Goal: Communication & Community: Ask a question

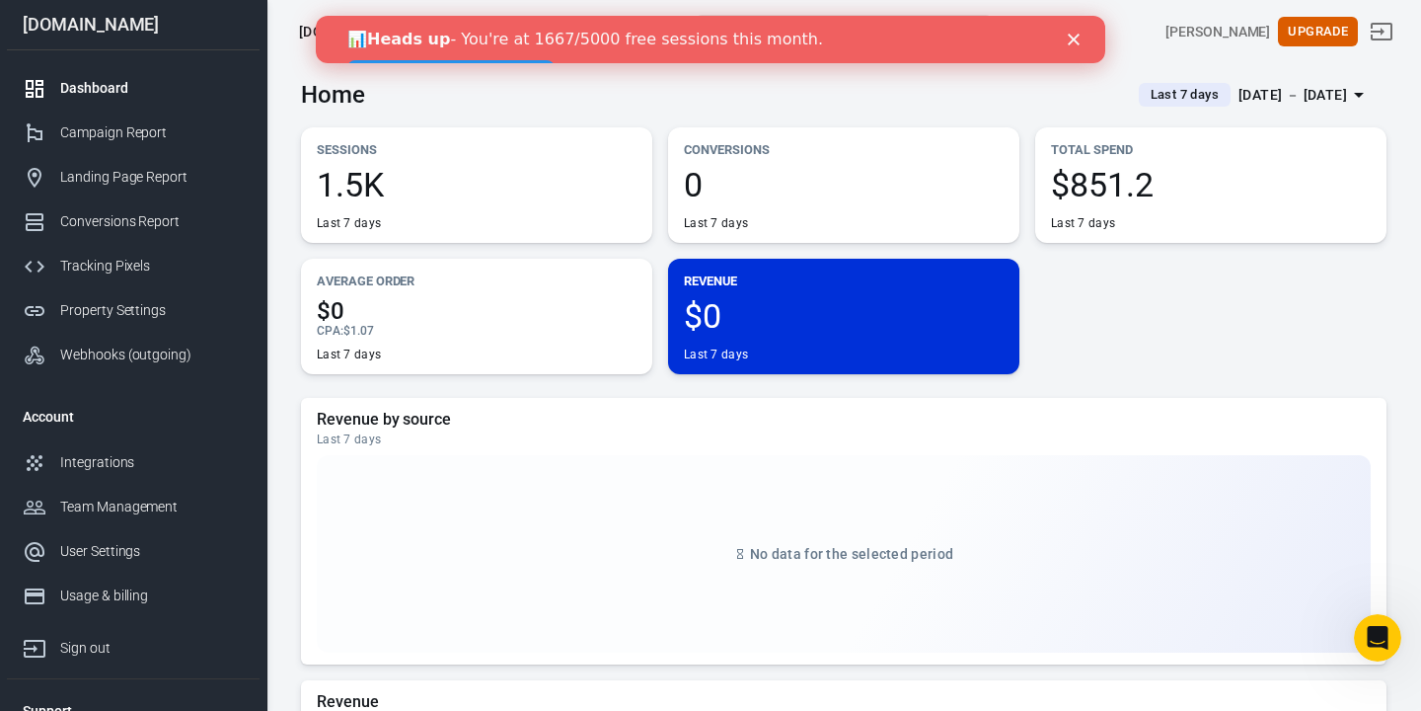
click at [1074, 38] on icon "Close" at bounding box center [1074, 40] width 12 height 12
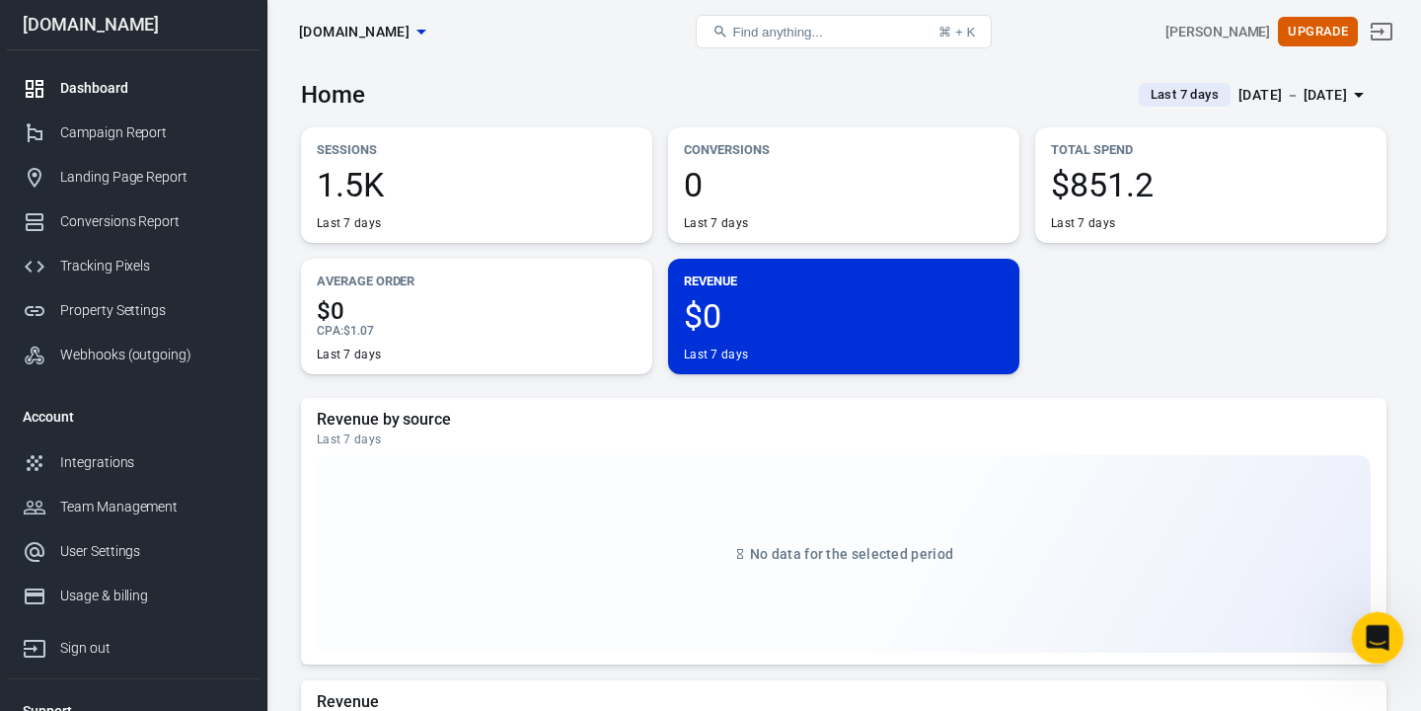
click at [1367, 624] on icon "Open Intercom Messenger" at bounding box center [1375, 635] width 33 height 33
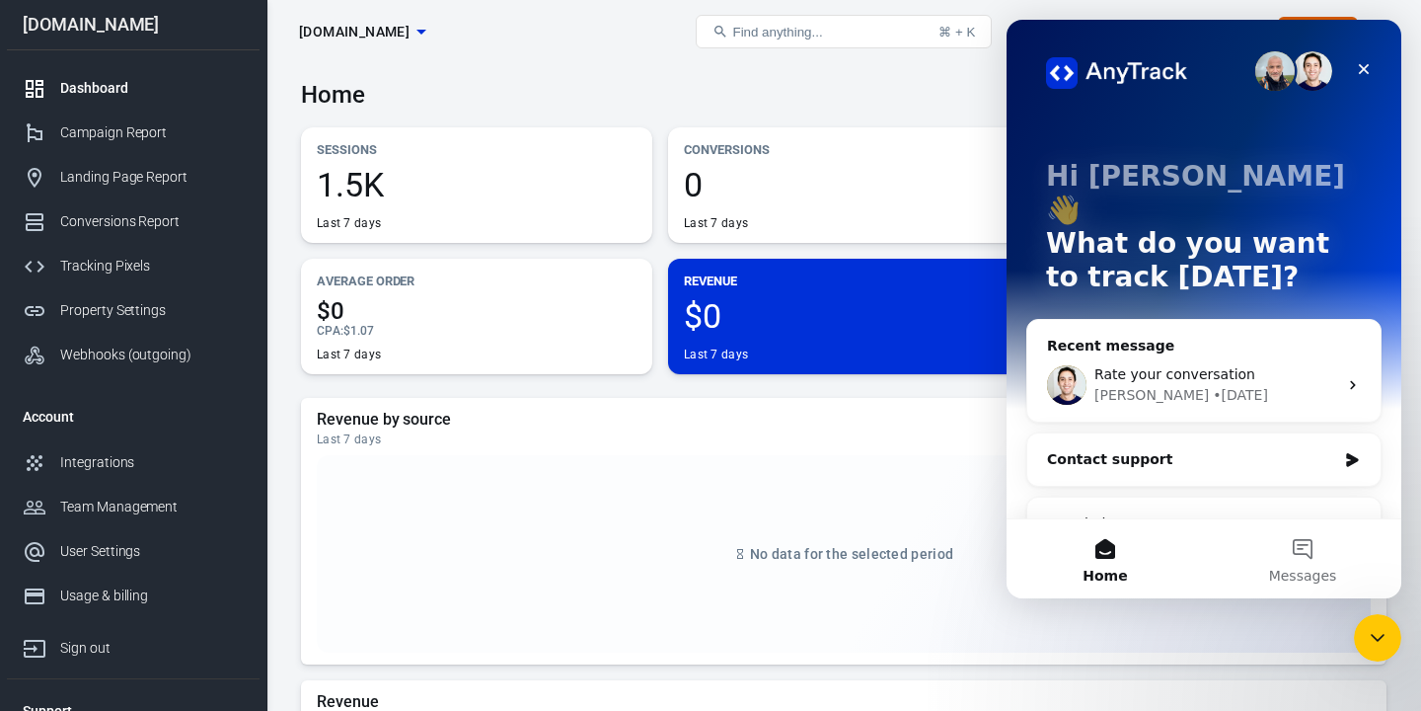
click at [1176, 449] on div "Contact support" at bounding box center [1191, 459] width 289 height 21
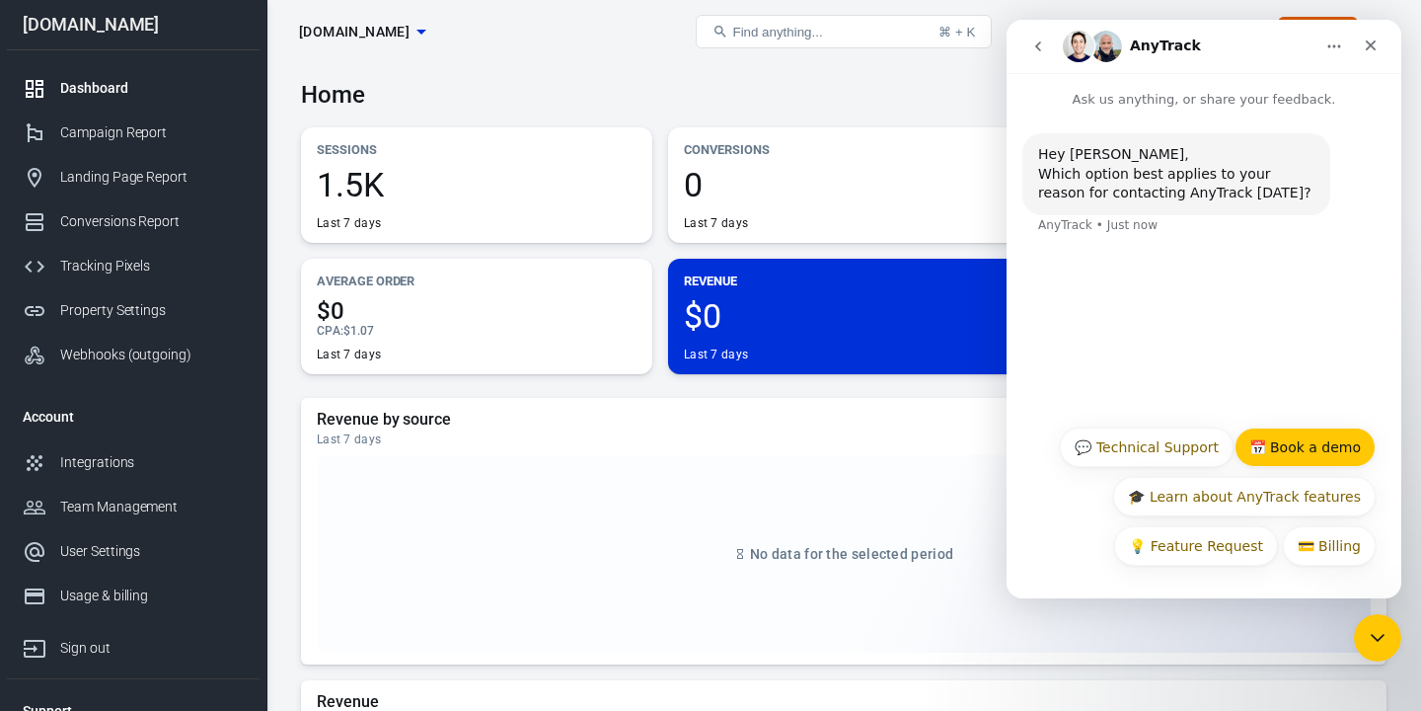
click at [1275, 445] on button "📅 Book a demo" at bounding box center [1305, 446] width 141 height 39
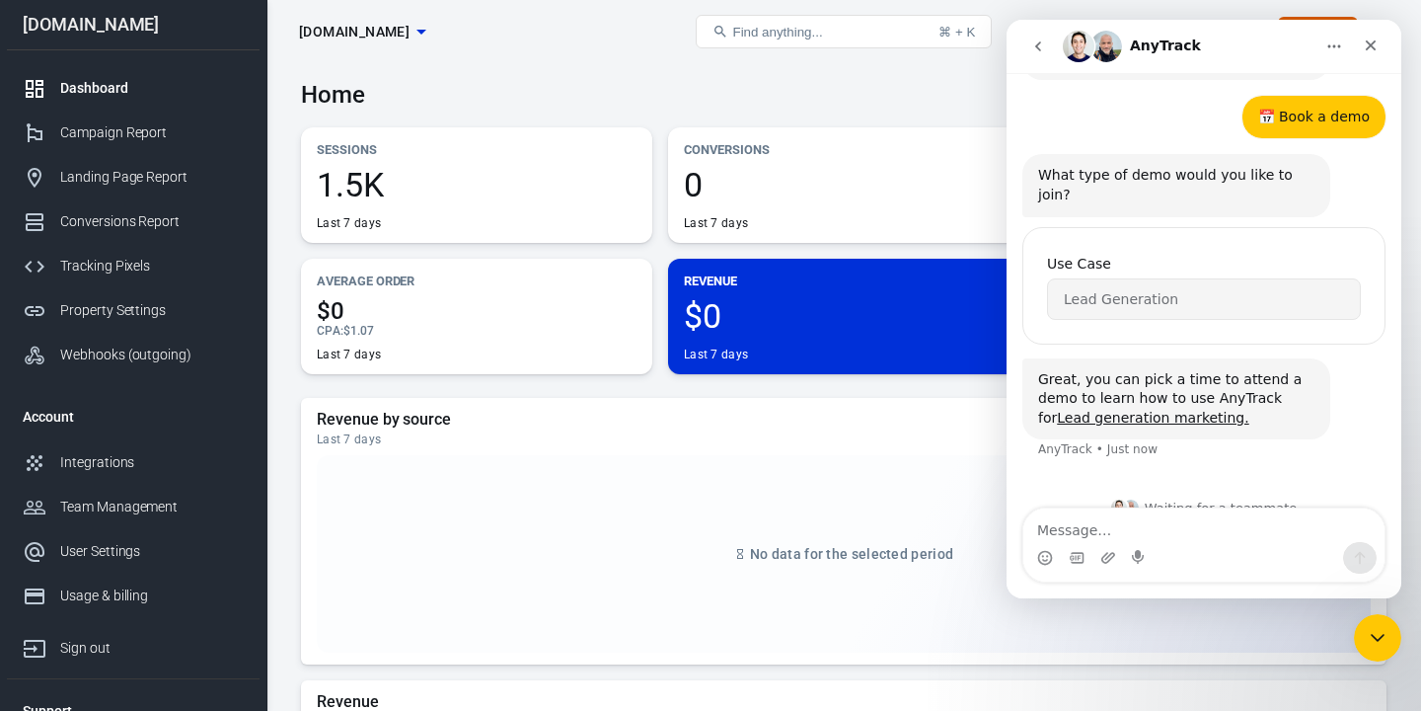
scroll to position [144, 0]
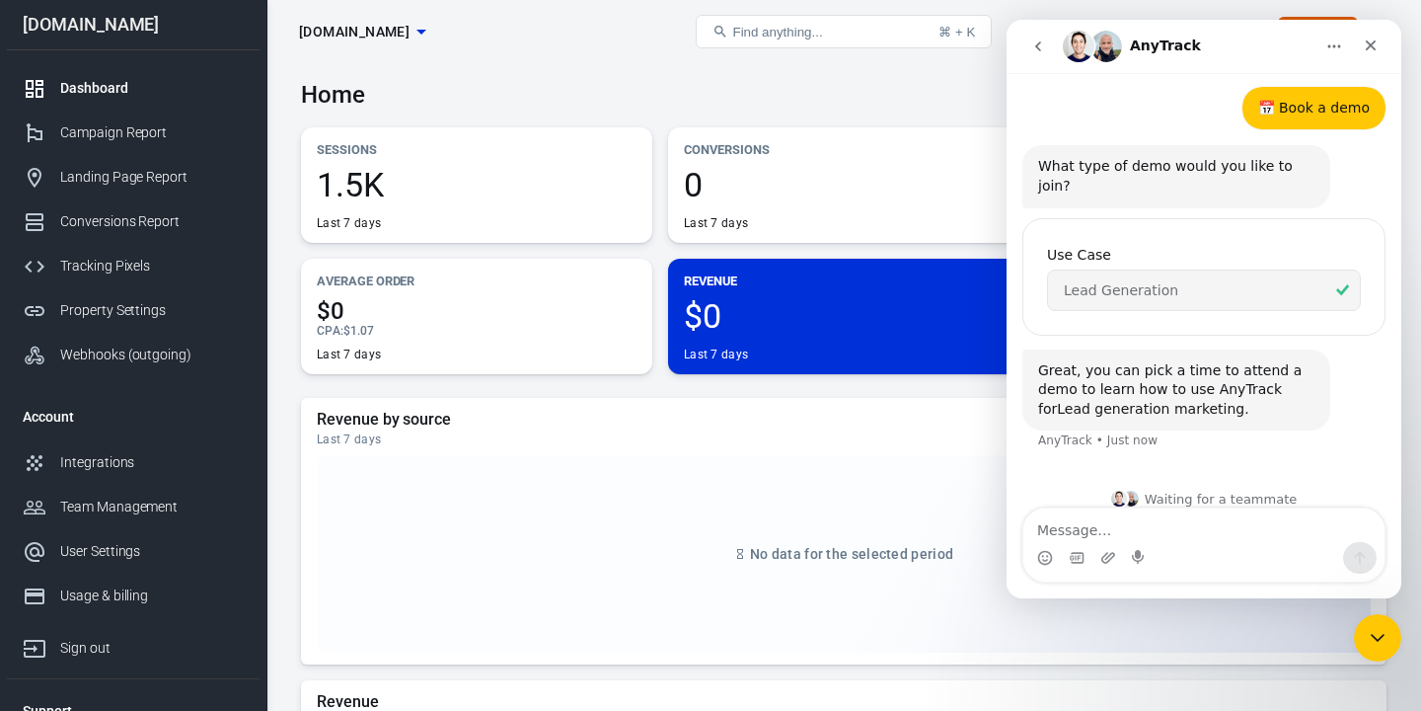
click at [1159, 401] on link "Lead generation marketing." at bounding box center [1152, 409] width 191 height 16
click at [1372, 39] on icon "Close" at bounding box center [1371, 46] width 16 height 16
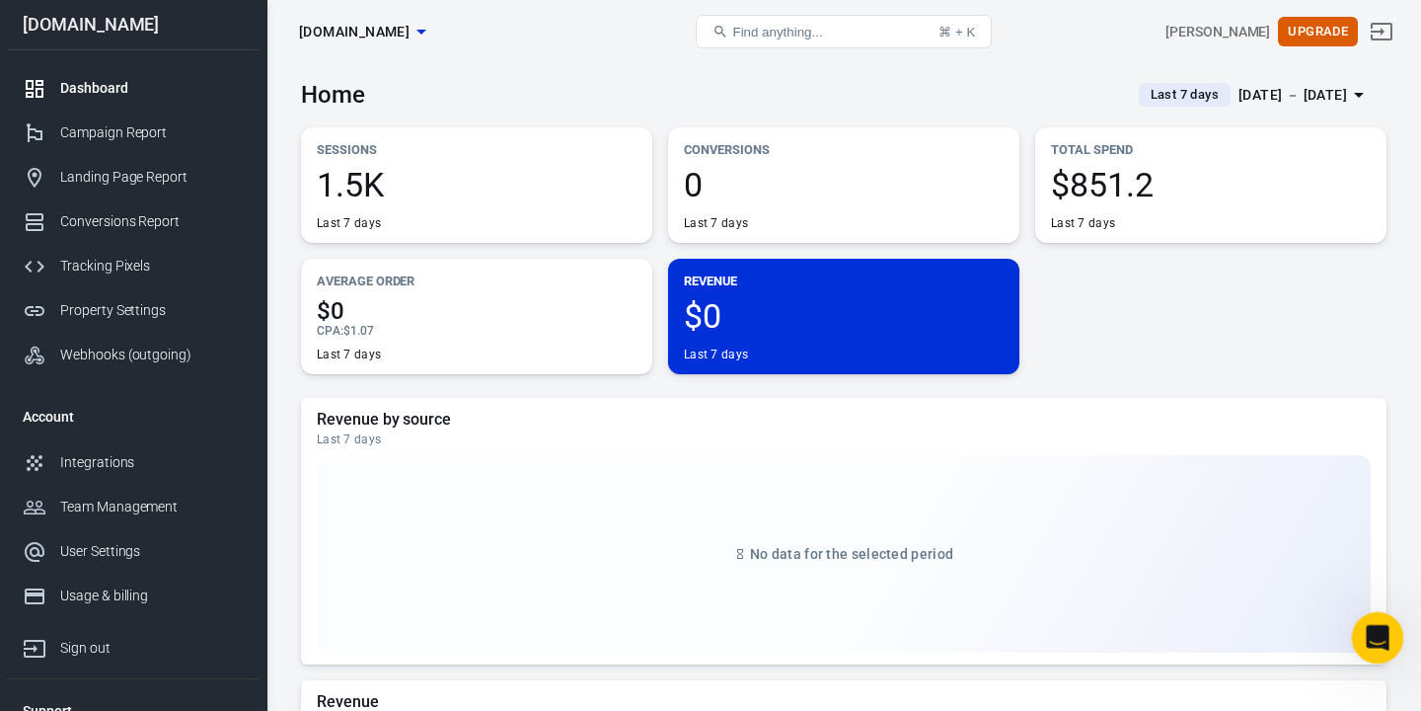
click at [1382, 627] on icon "Open Intercom Messenger" at bounding box center [1375, 635] width 33 height 33
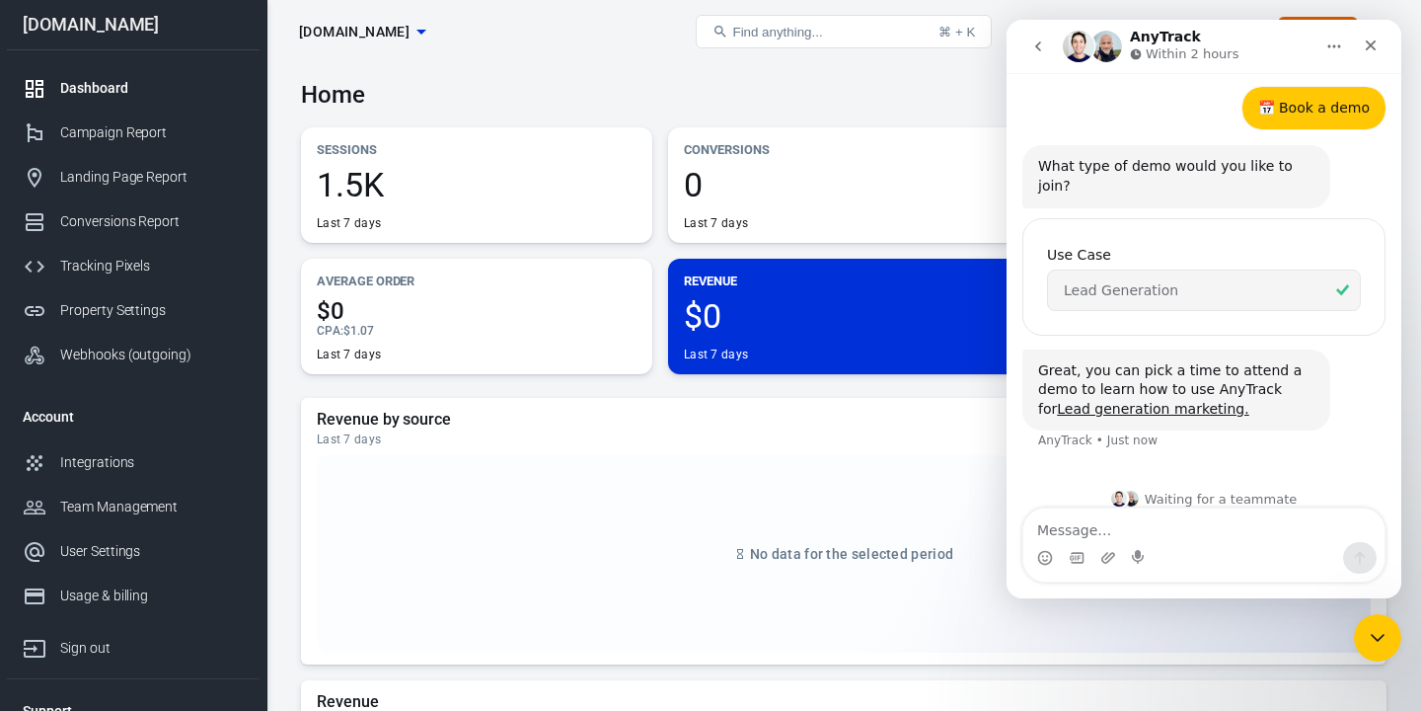
click at [1105, 512] on textarea "Message…" at bounding box center [1203, 525] width 361 height 34
type textarea "Can i get started without booking demo"
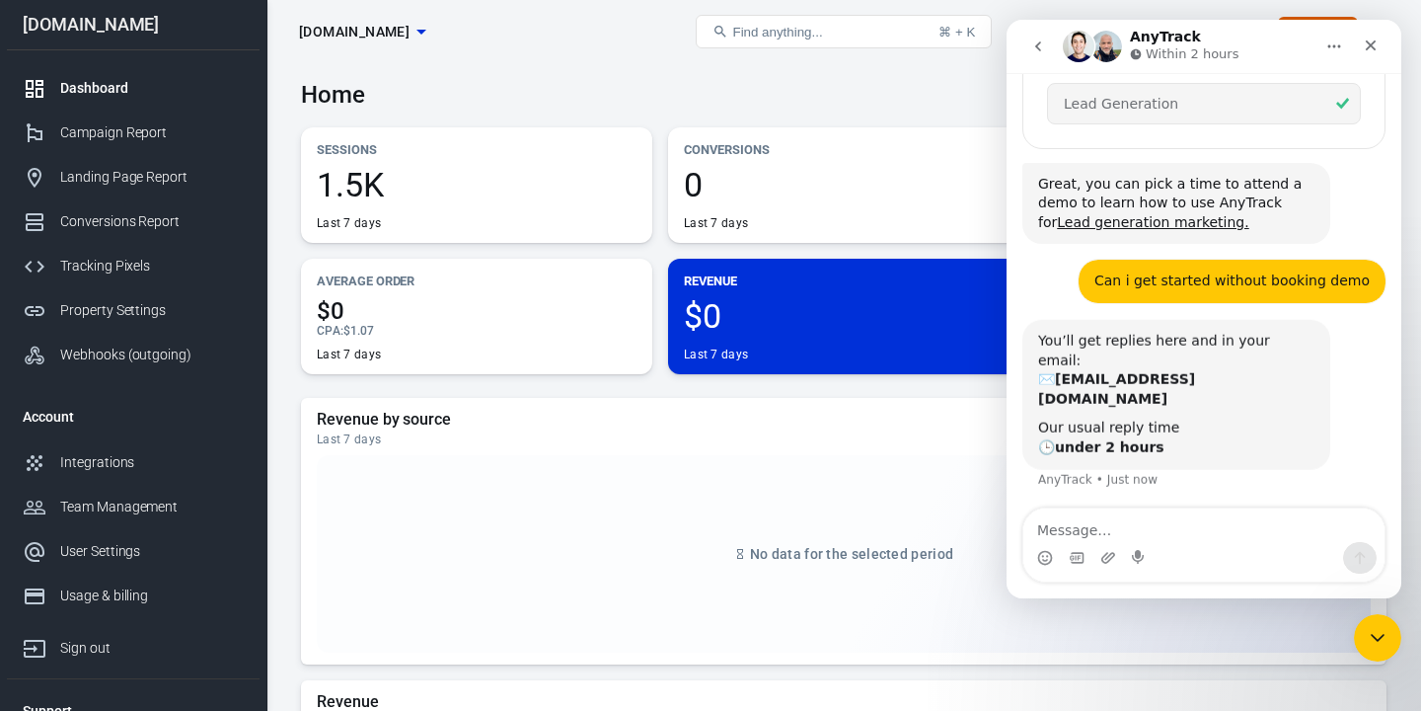
scroll to position [329, 0]
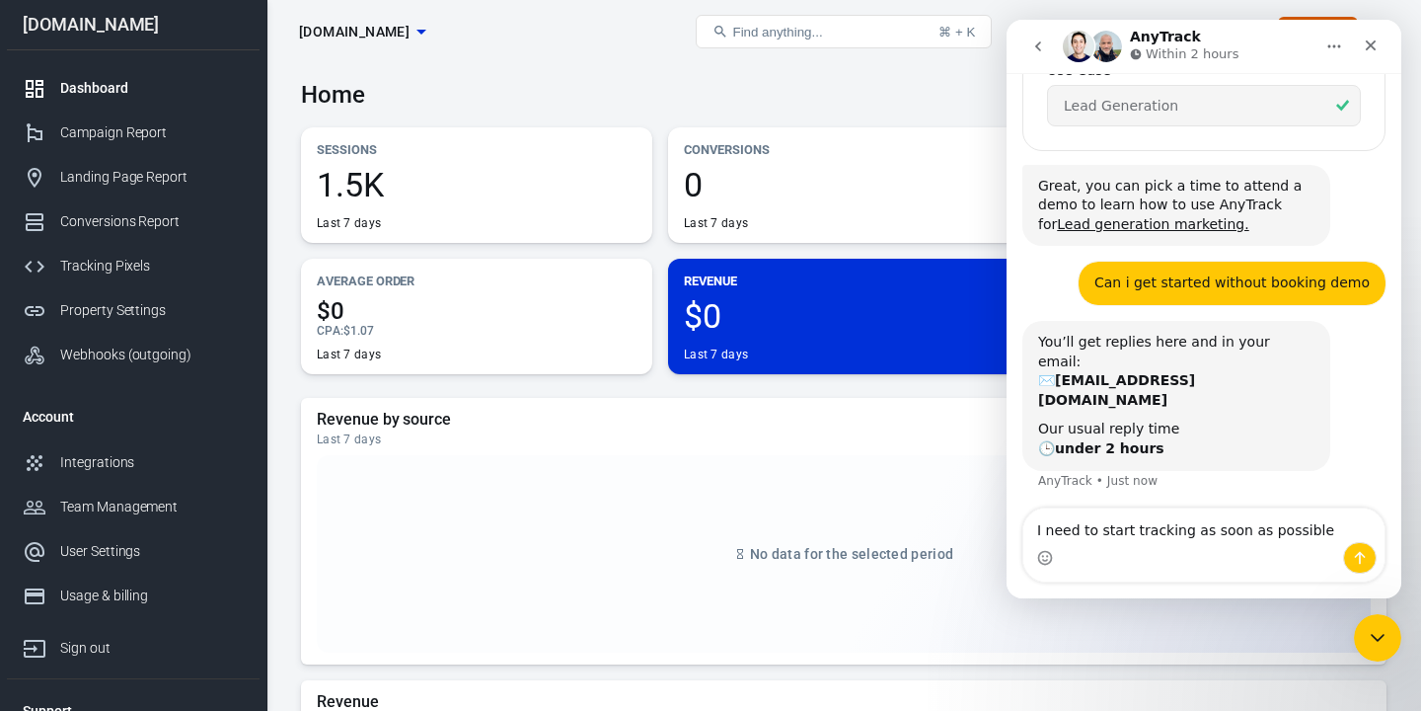
type textarea "I need to start tracking as soon as possible"
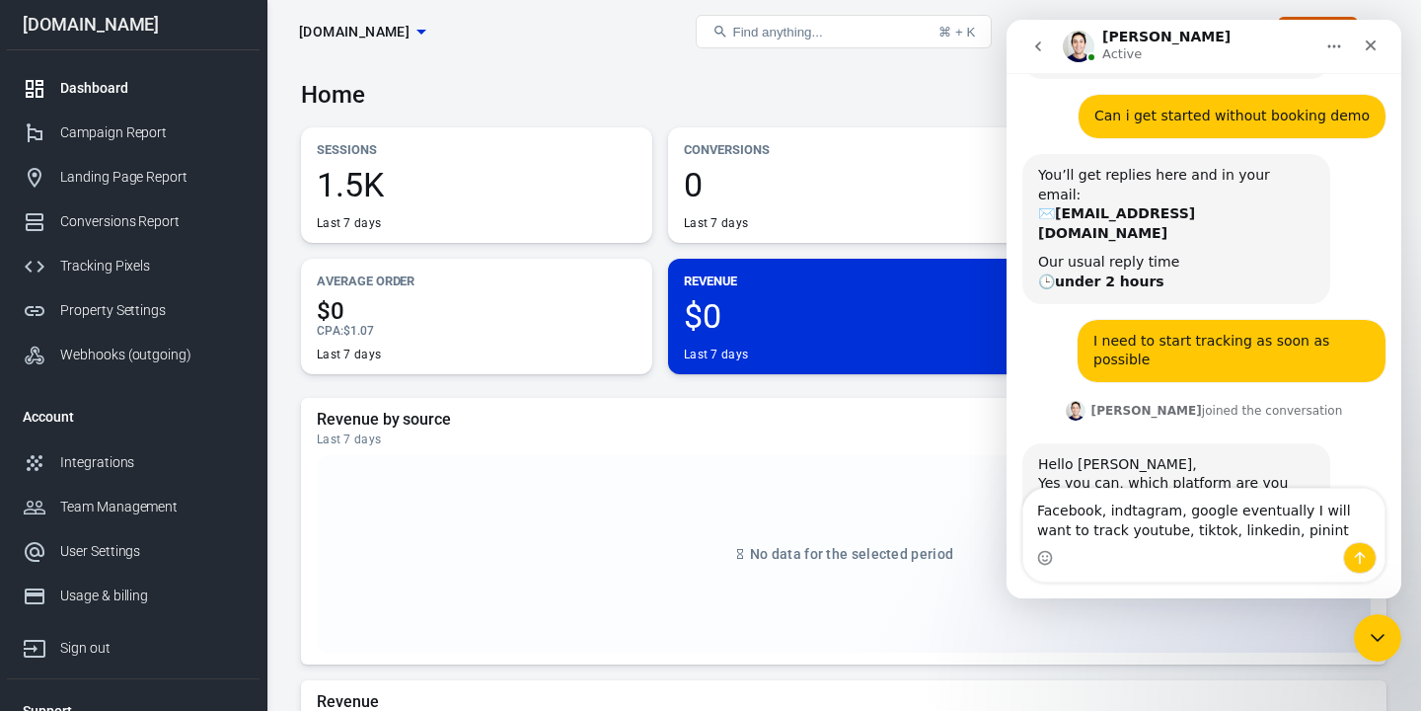
scroll to position [571, 0]
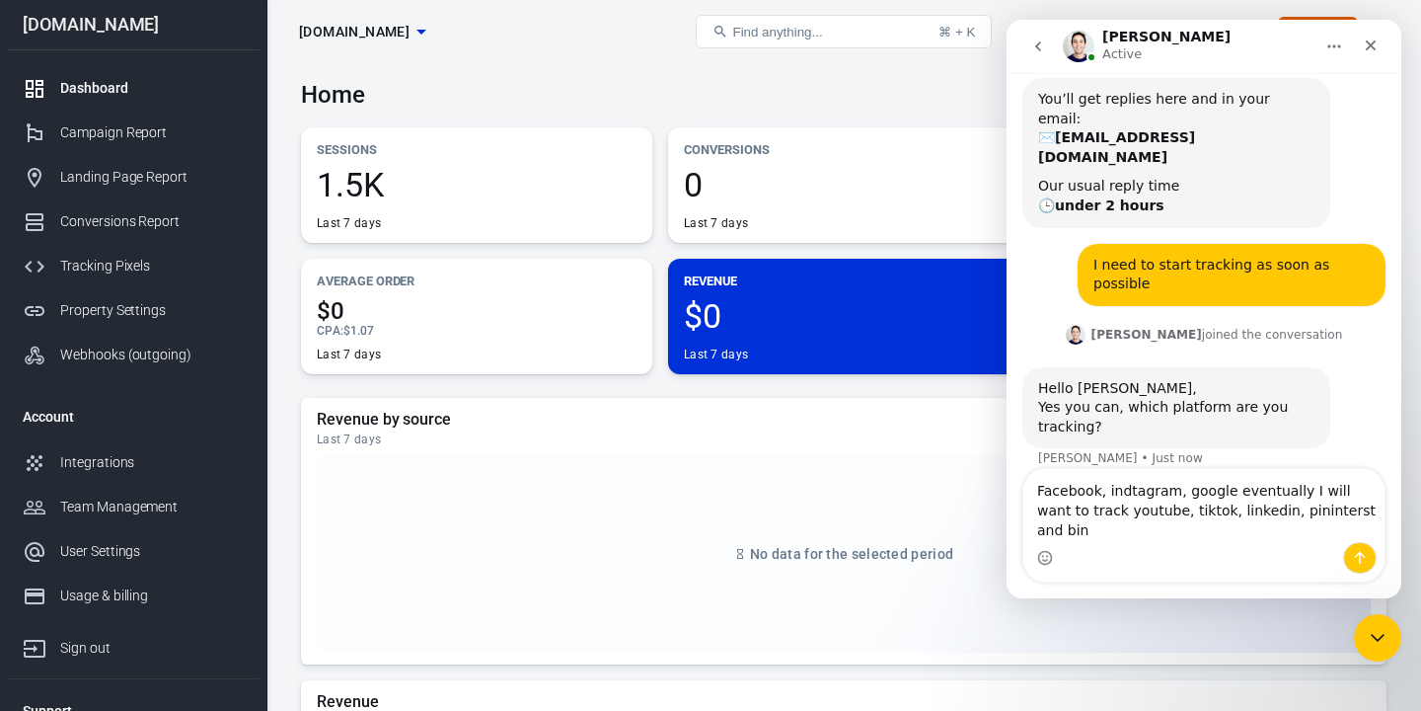
type textarea "Facebook, indtagram, google eventually I will want to track youtube, tiktok, li…"
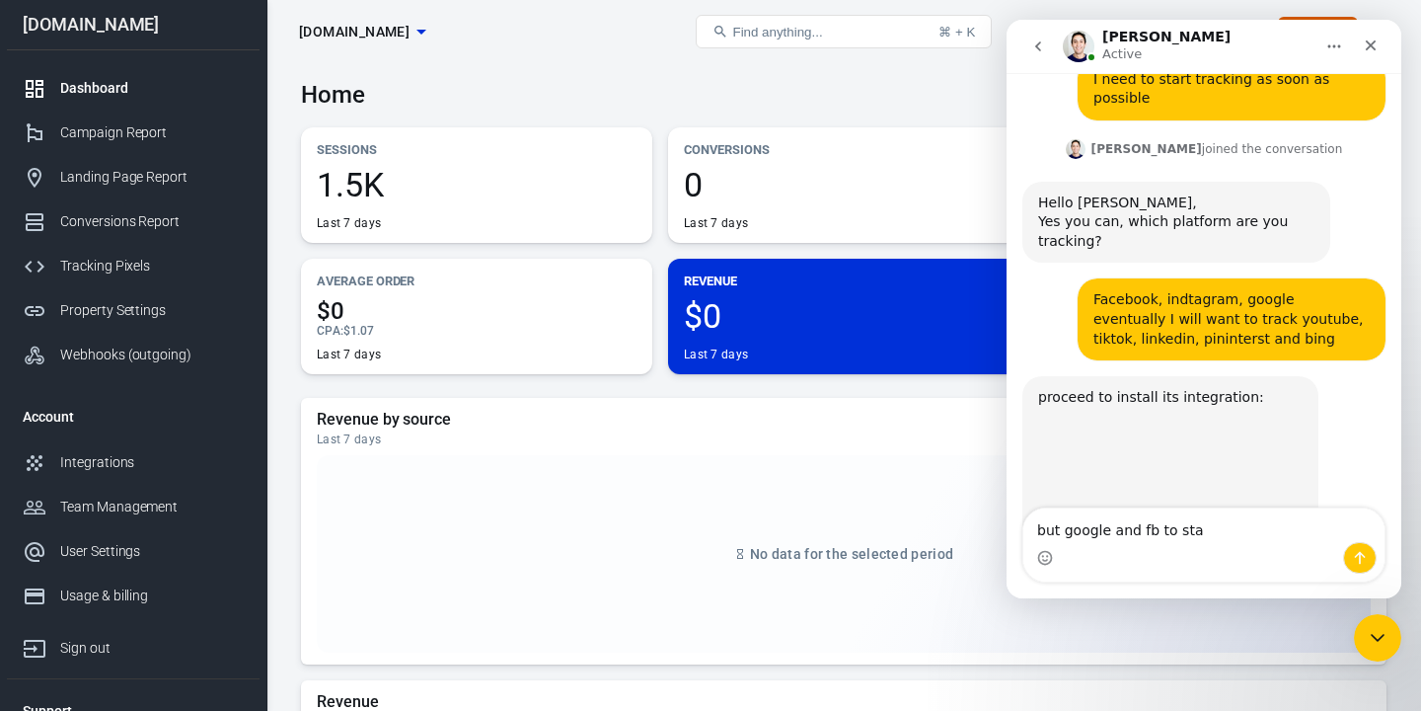
scroll to position [757, 0]
type textarea "but google and fb to star"
click at [1186, 409] on img "Jose says…" at bounding box center [1170, 470] width 265 height 125
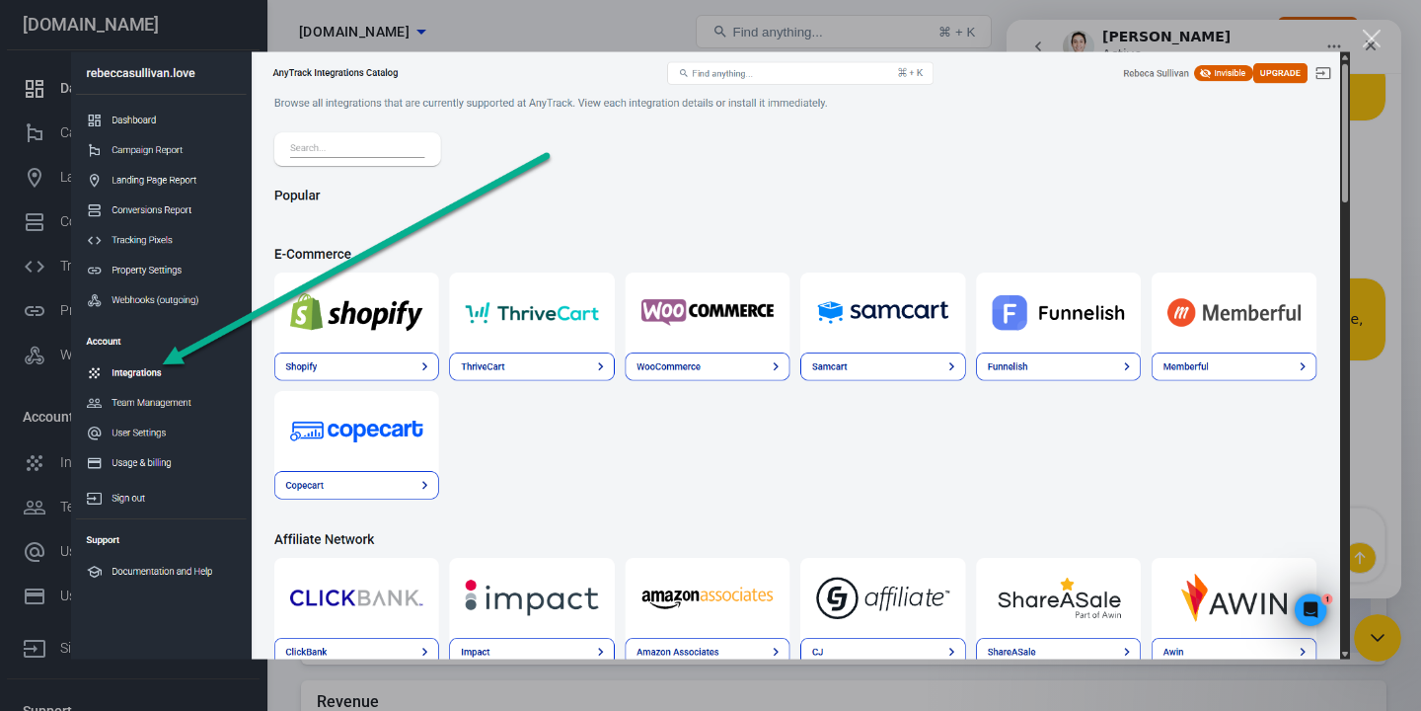
scroll to position [0, 0]
click at [1370, 43] on div "Close" at bounding box center [1372, 39] width 19 height 19
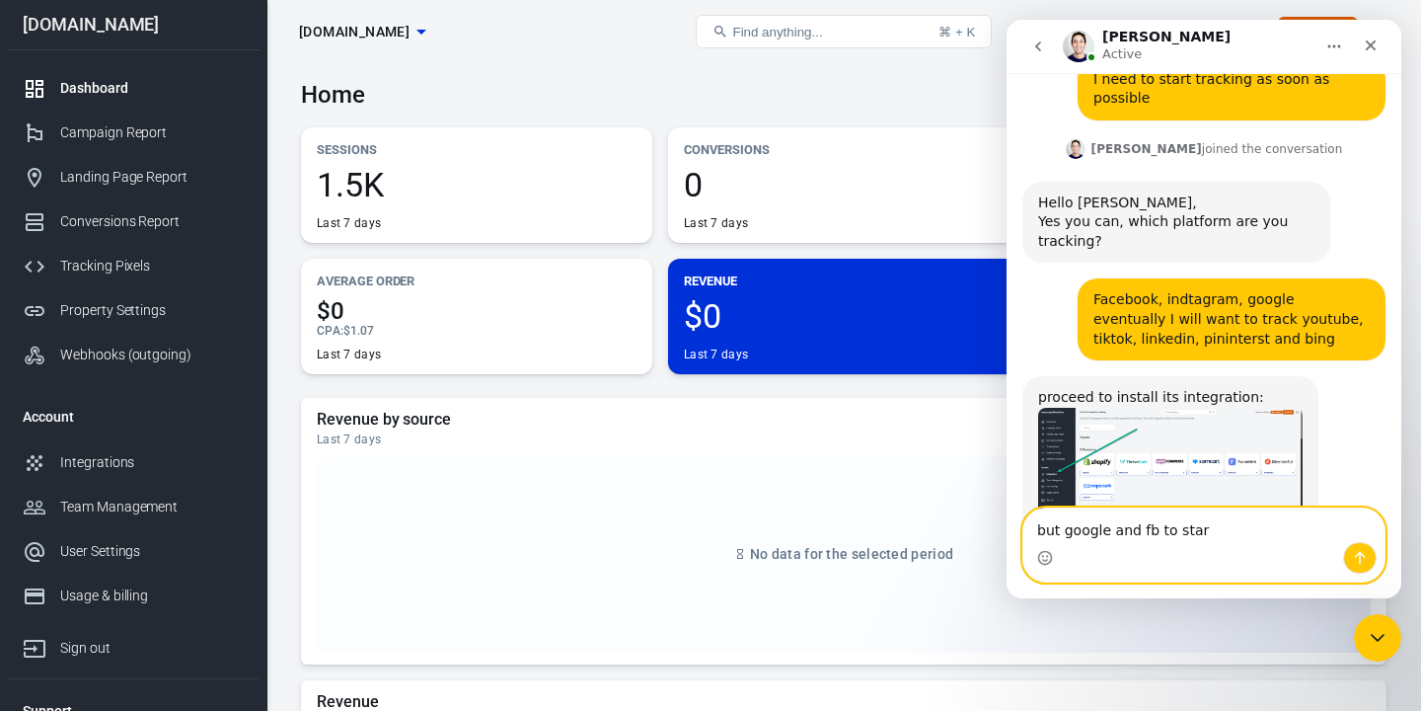
drag, startPoint x: 1201, startPoint y: 531, endPoint x: 1035, endPoint y: 528, distance: 165.8
click at [1035, 528] on textarea "but google and fb to star" at bounding box center [1203, 525] width 361 height 34
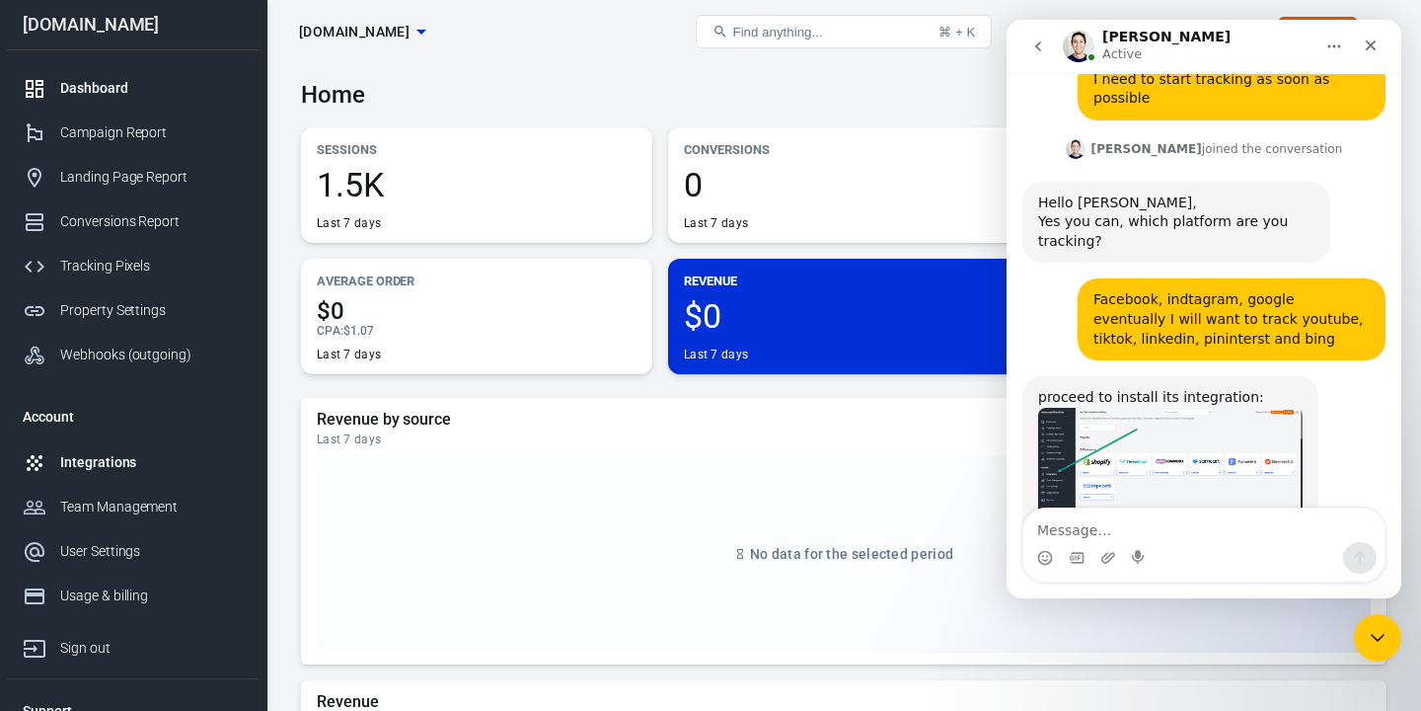
click at [75, 463] on div "Integrations" at bounding box center [152, 462] width 184 height 21
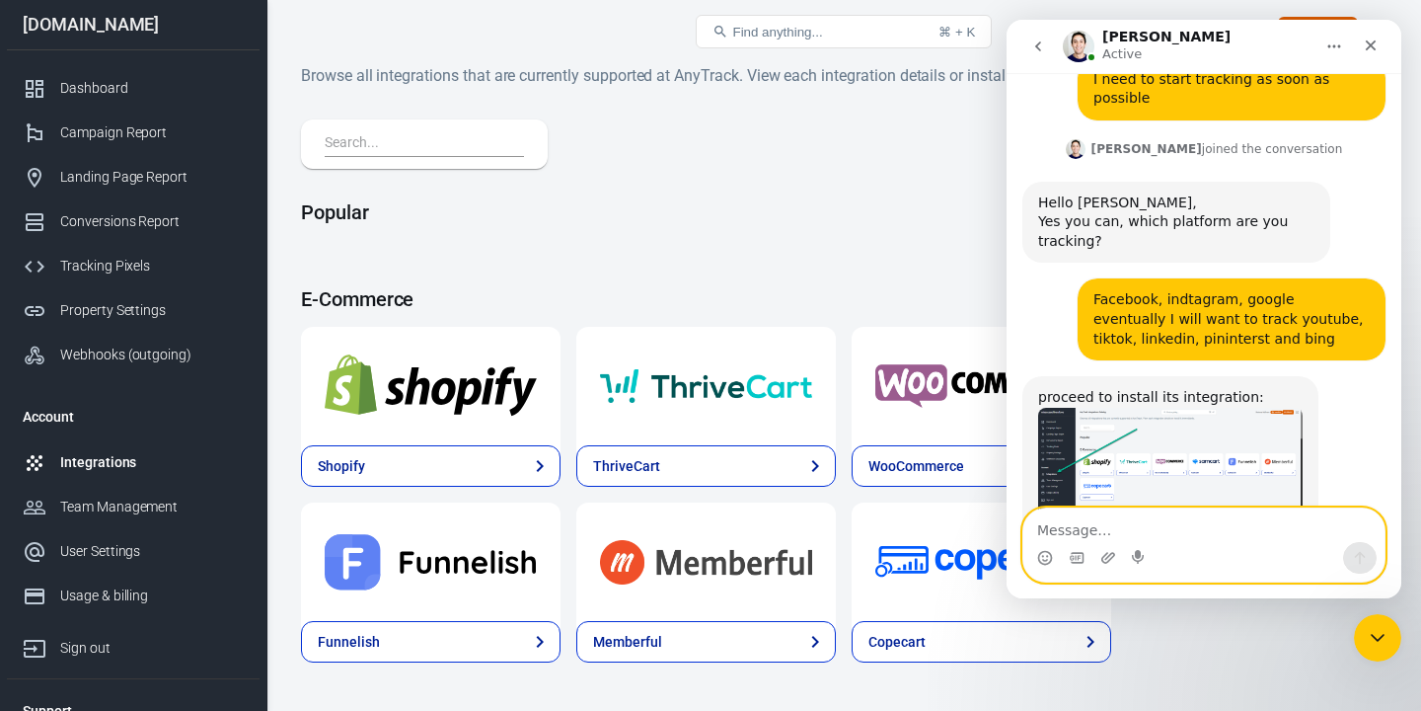
click at [1064, 536] on textarea "Message…" at bounding box center [1203, 525] width 361 height 34
type textarea "I"
type textarea "do you pull contacts from wix"
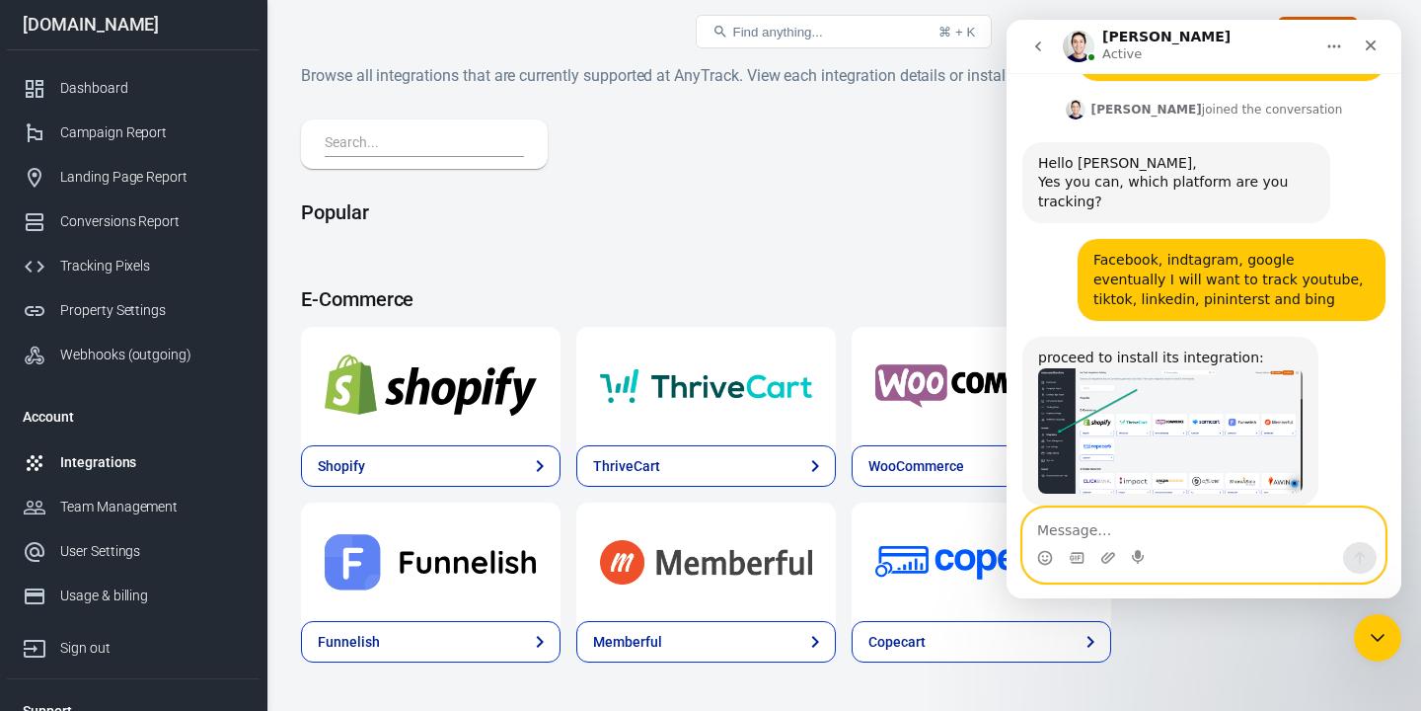
scroll to position [816, 0]
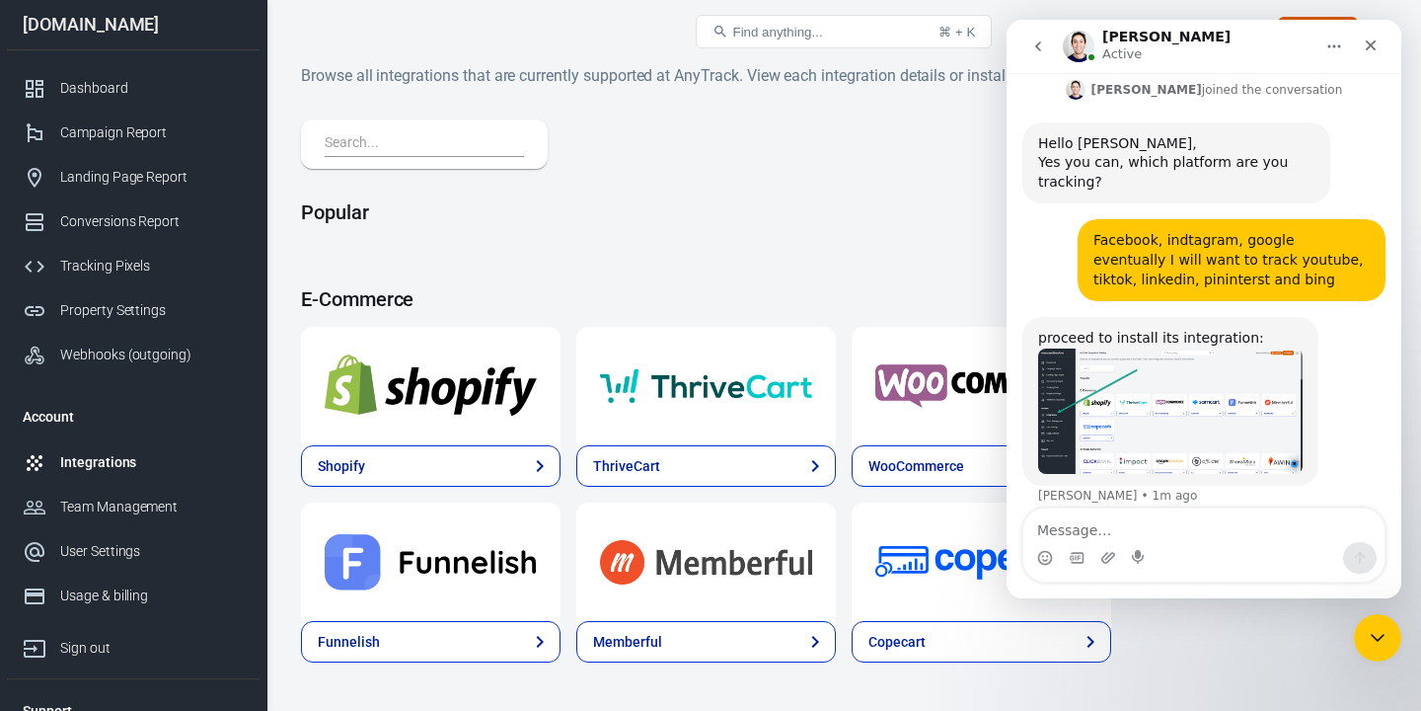
click at [419, 149] on input "text" at bounding box center [420, 144] width 191 height 26
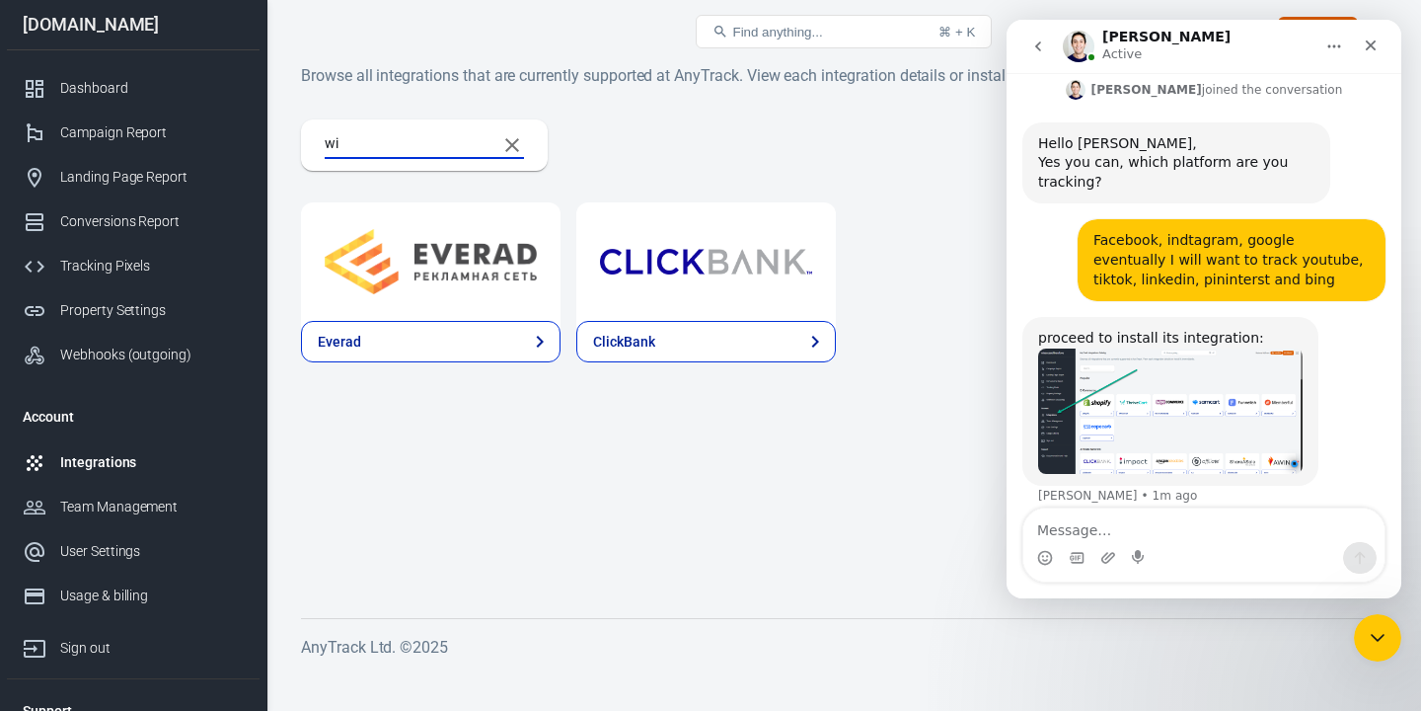
type input "w"
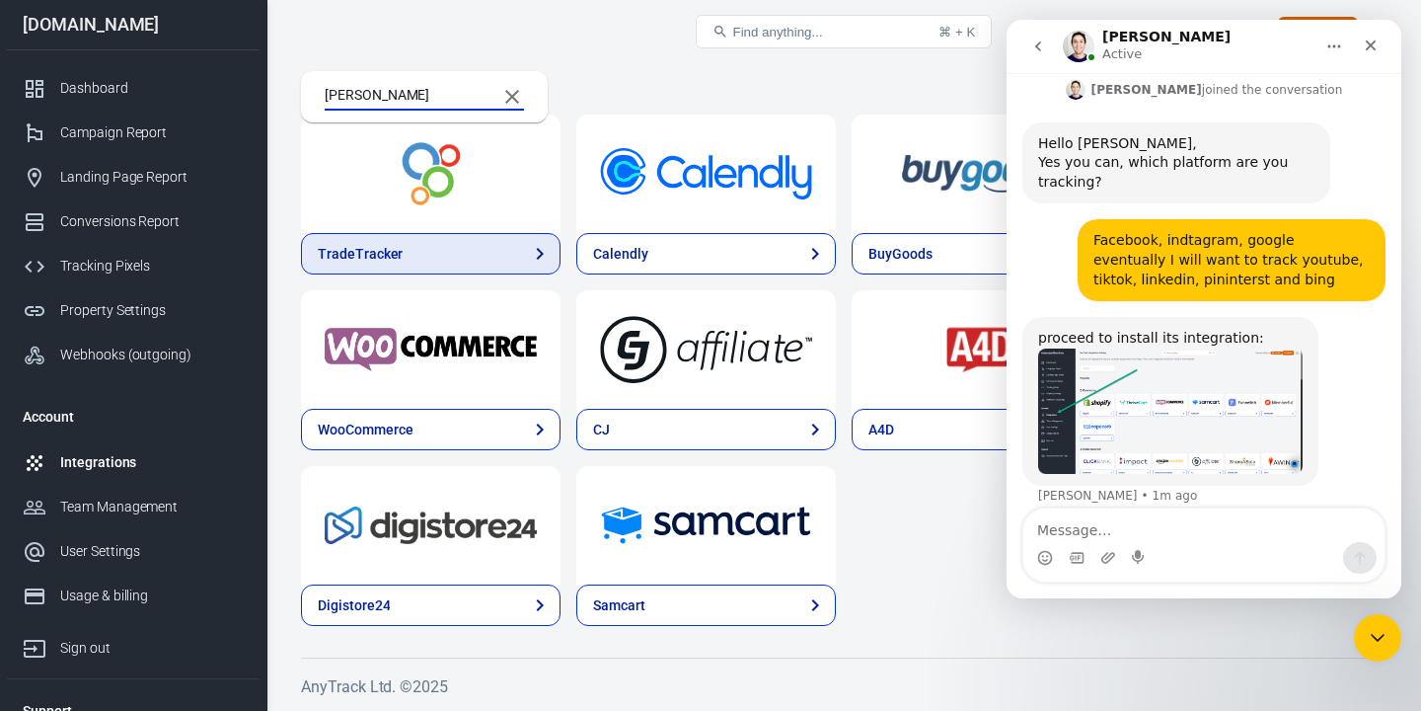
scroll to position [0, 0]
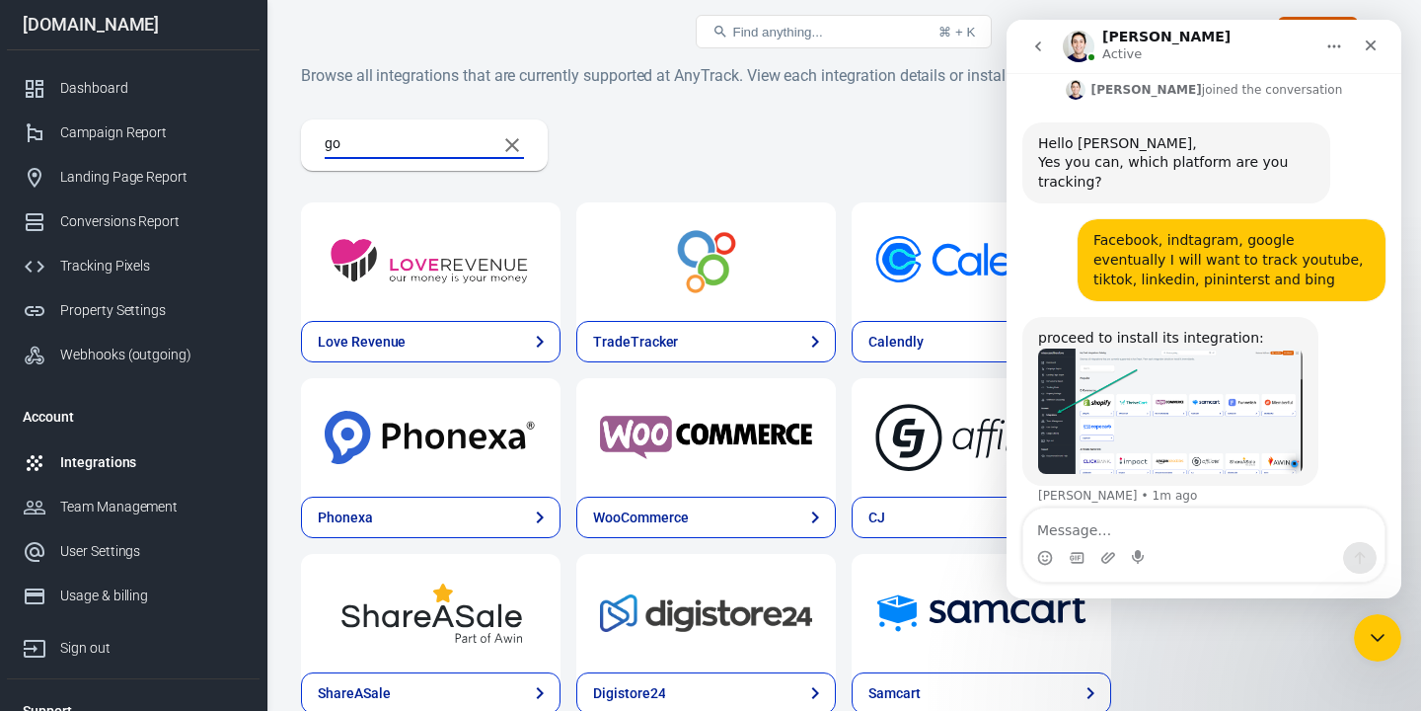
type input "g"
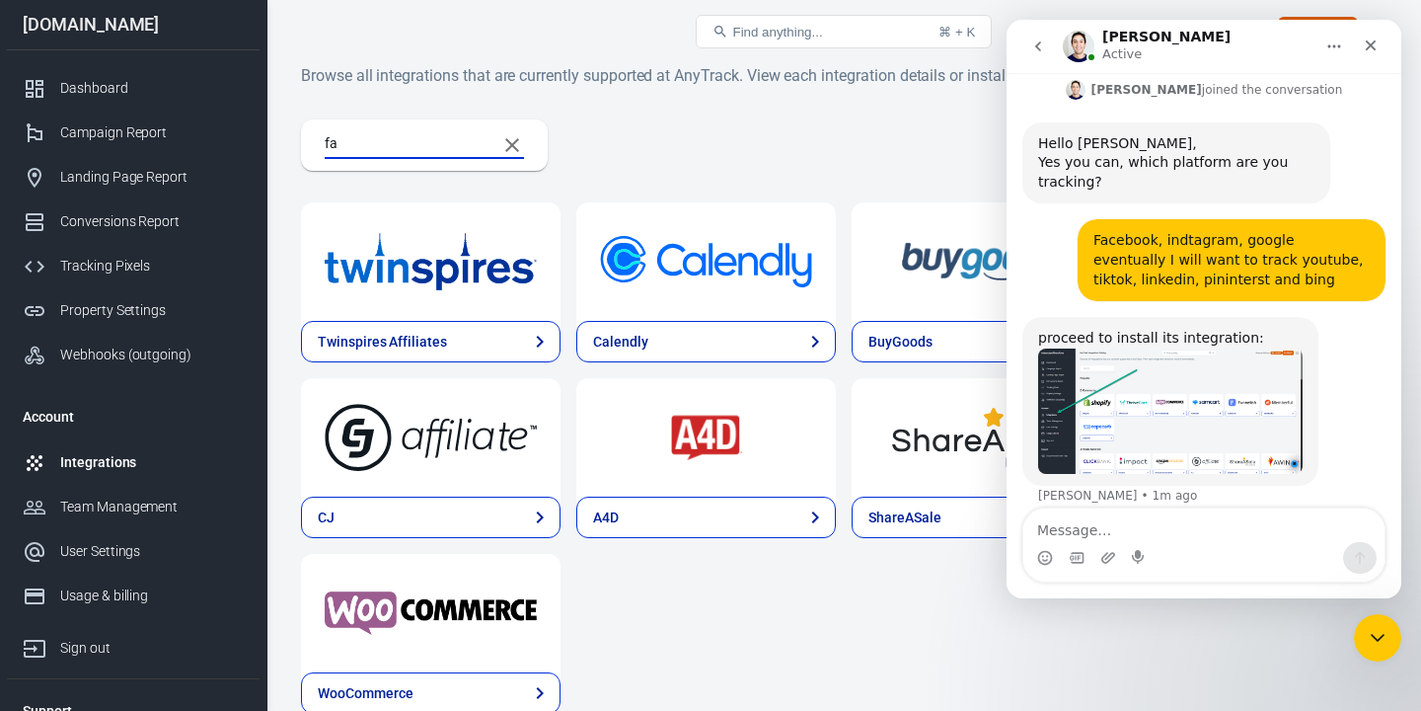
type input "f"
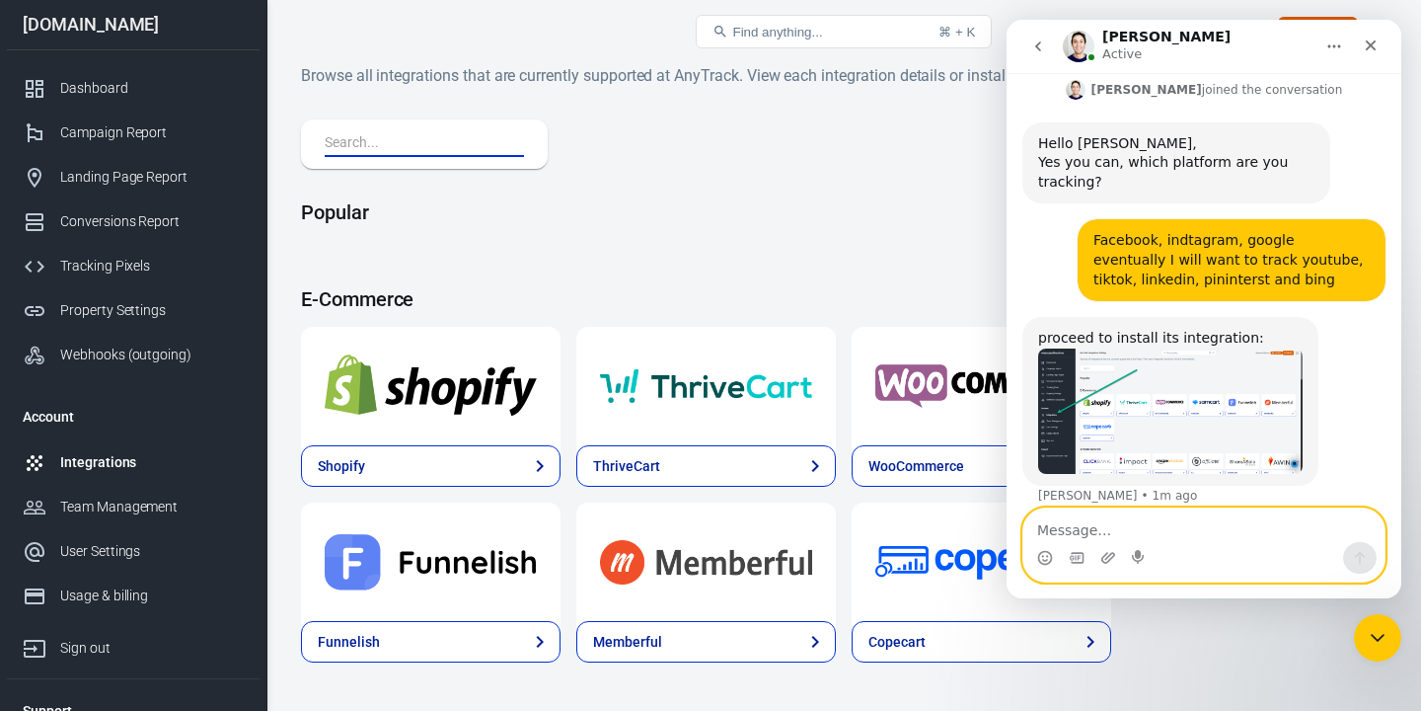
click at [1045, 532] on textarea "Message…" at bounding box center [1203, 525] width 361 height 34
type textarea "I have already installed facebook pixel"
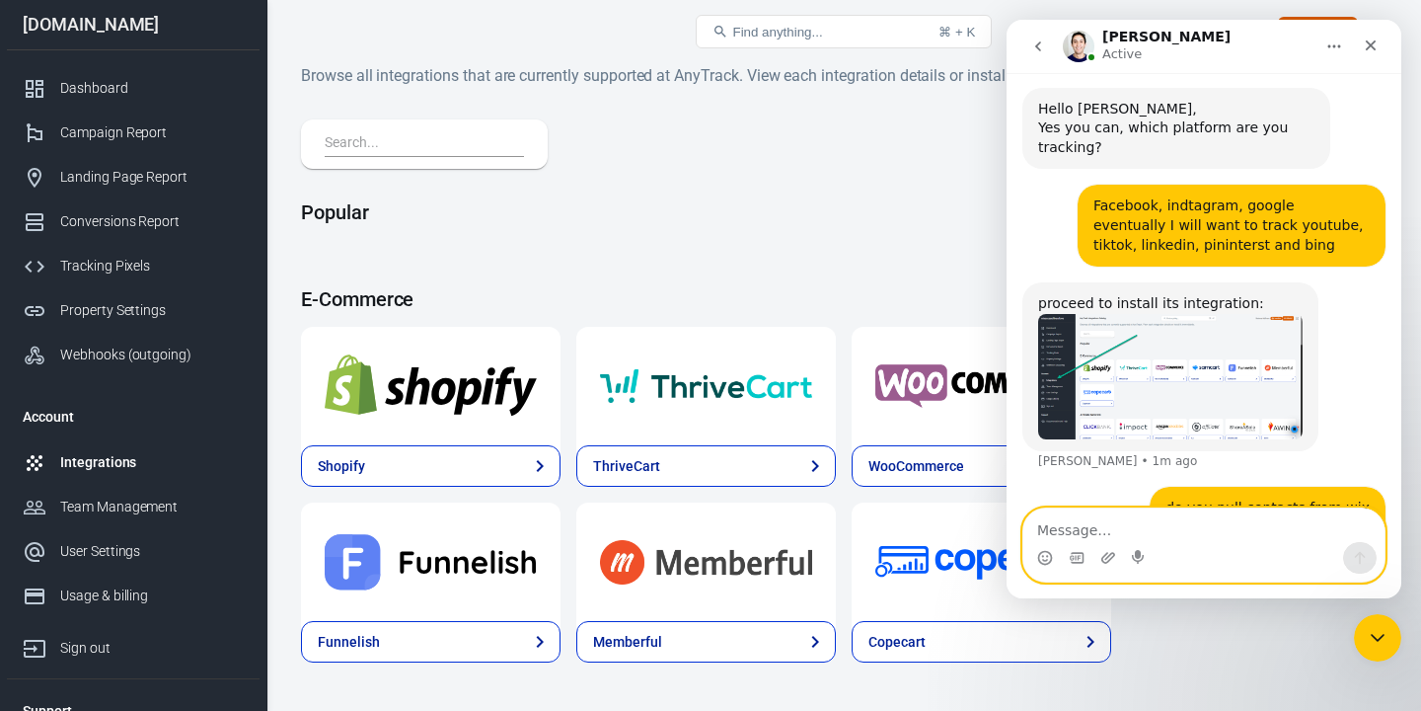
scroll to position [862, 0]
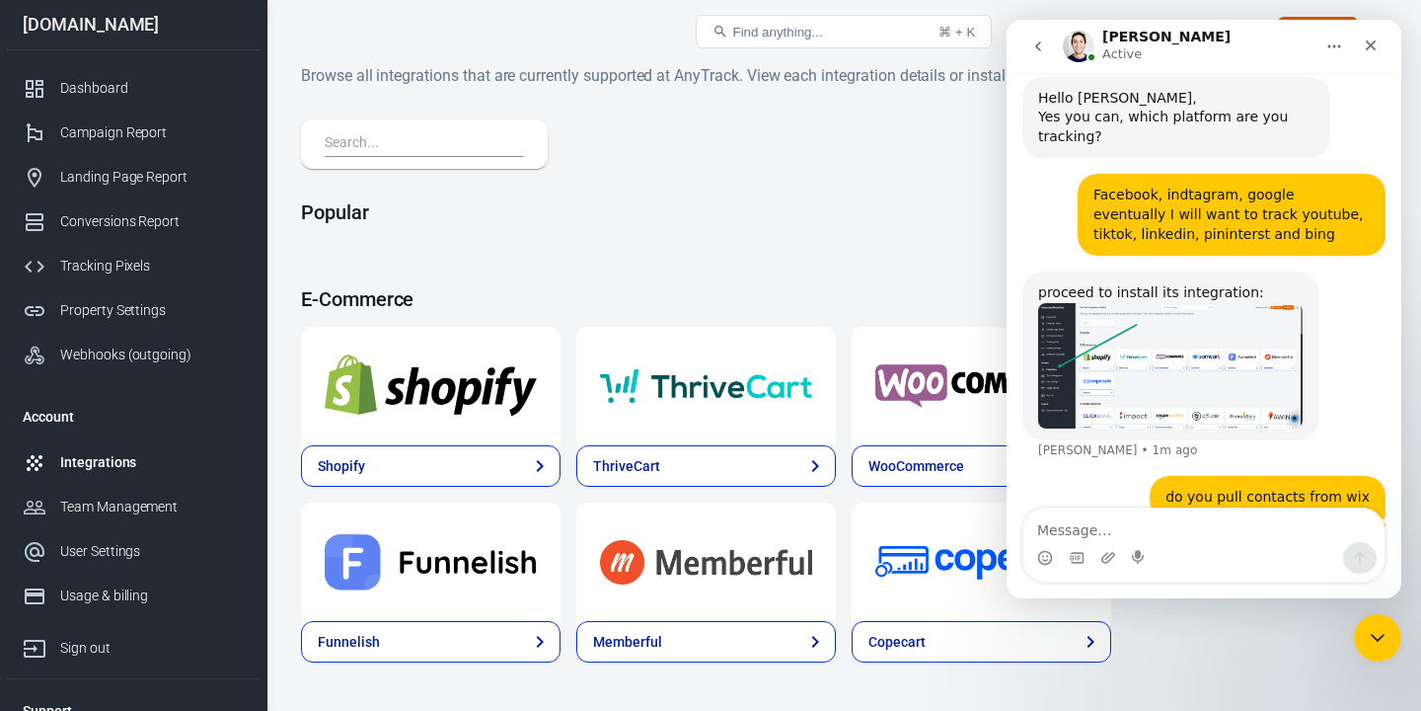
click at [362, 143] on input "text" at bounding box center [420, 144] width 191 height 26
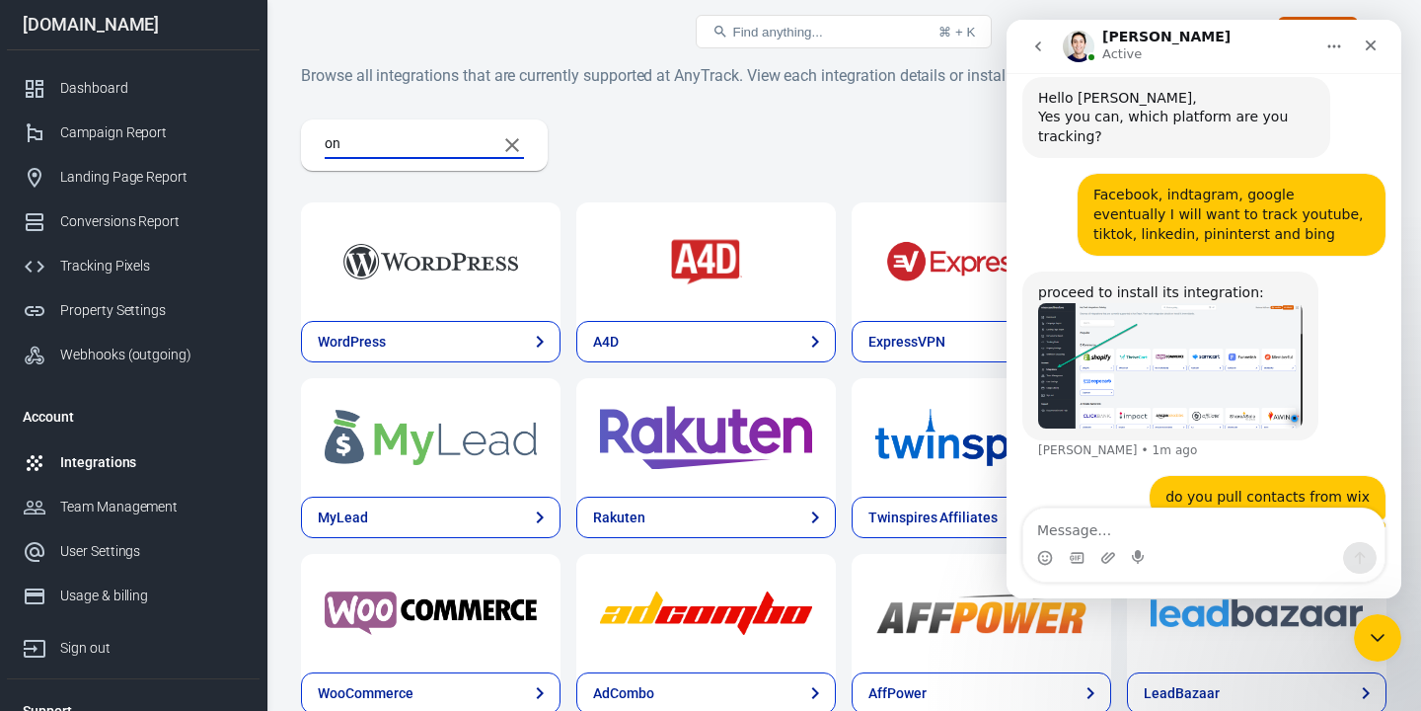
type input "o"
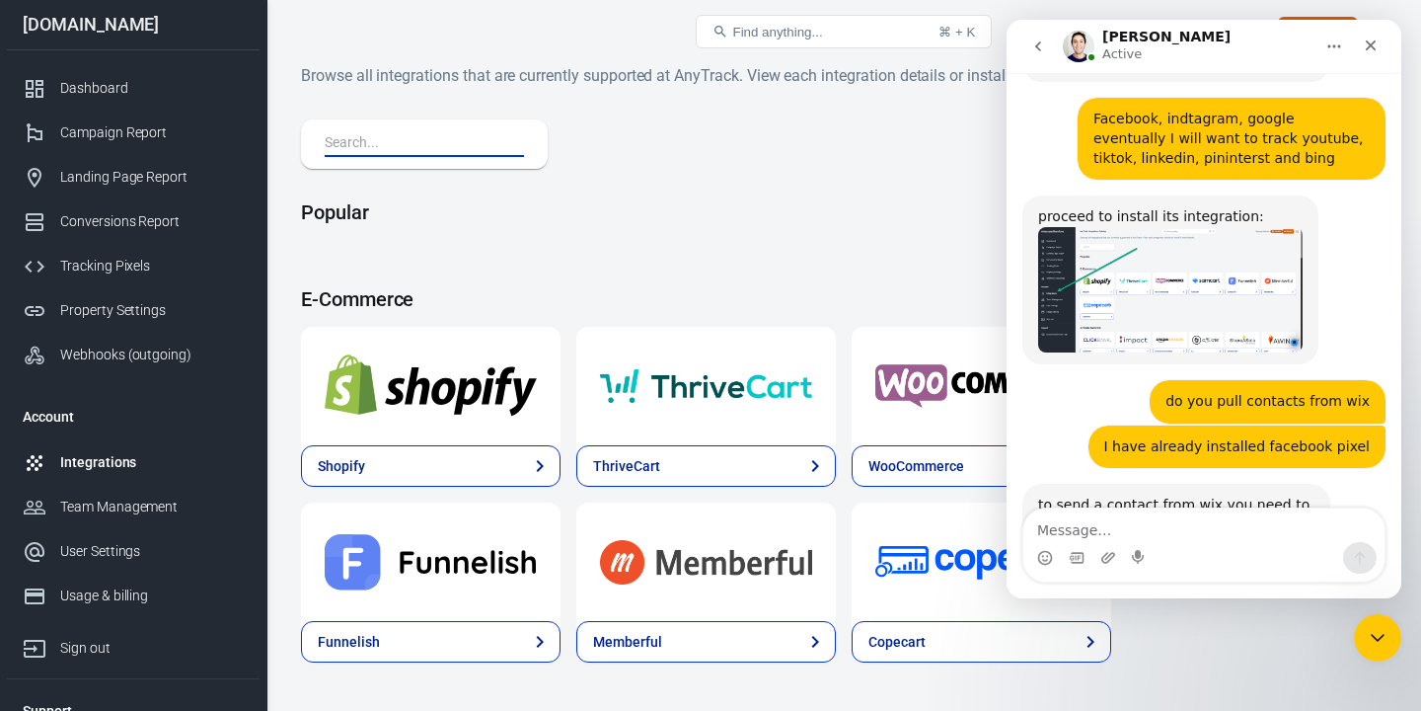
scroll to position [978, 0]
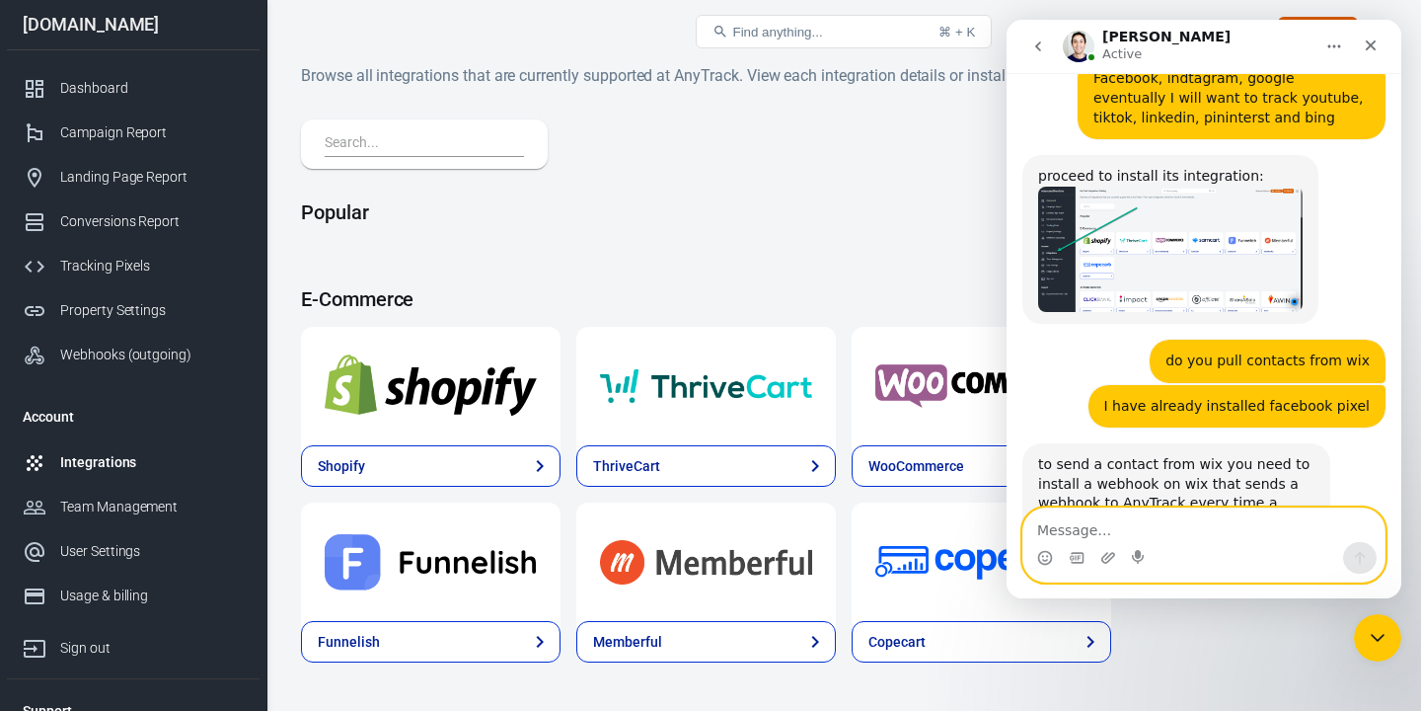
click at [1058, 534] on textarea "Message…" at bounding box center [1203, 525] width 361 height 34
type textarea "ok - so I would need a"
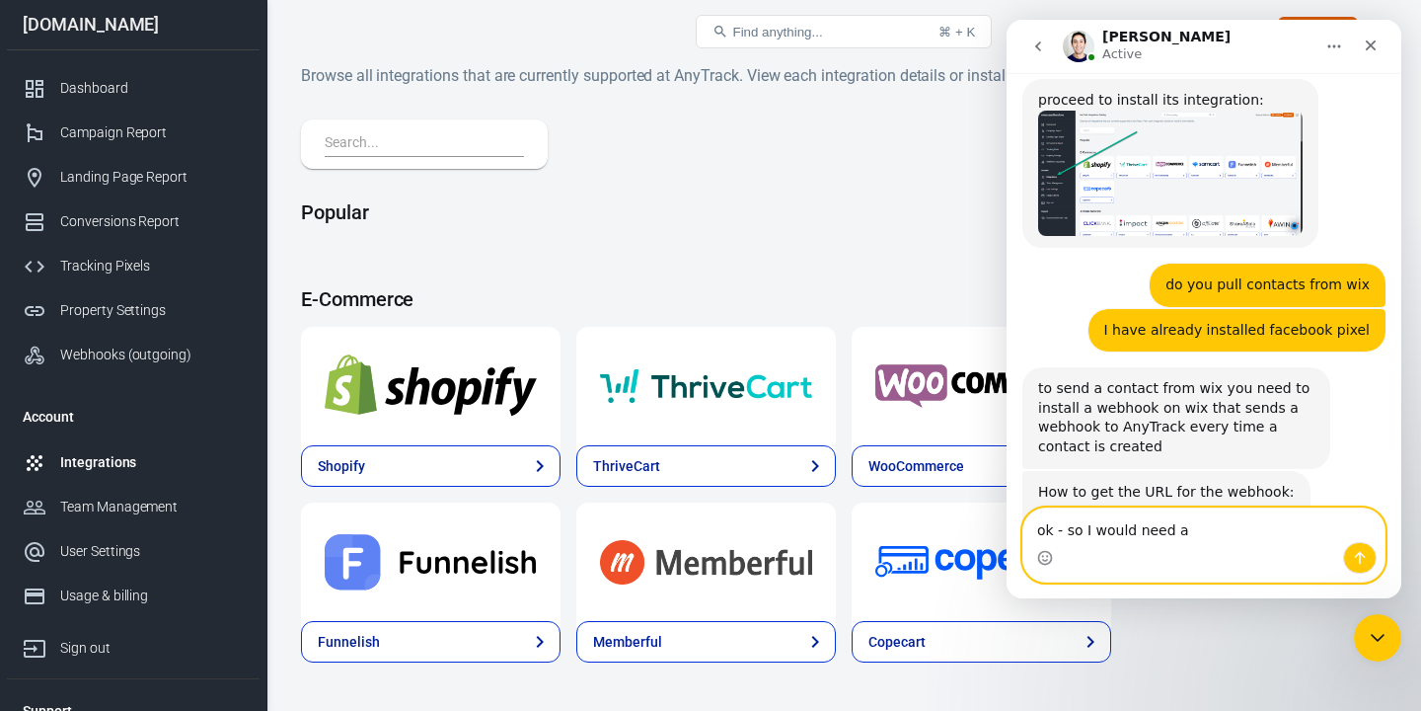
scroll to position [1081, 0]
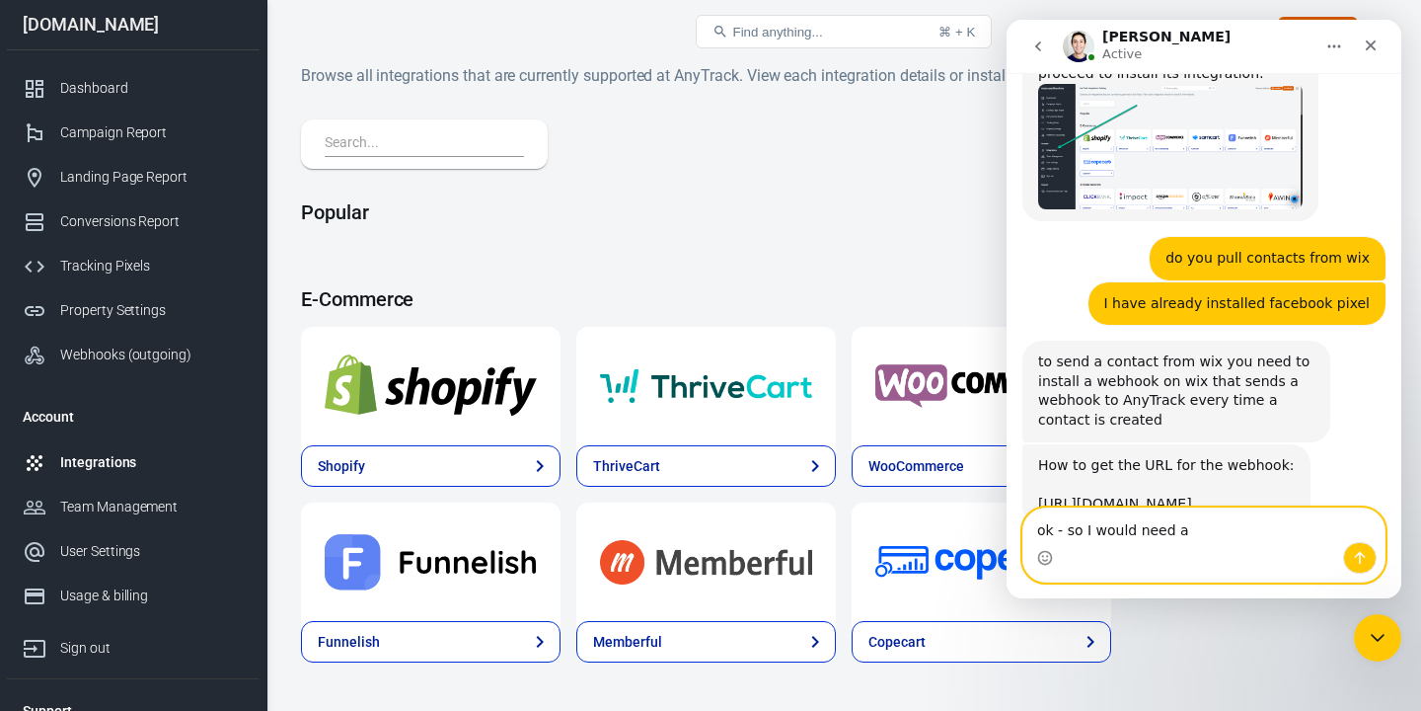
drag, startPoint x: 1202, startPoint y: 525, endPoint x: 875, endPoint y: 531, distance: 326.7
click at [1007, 531] on html "[PERSON_NAME] Active Ask us anything, or share your feedback. Hey [PERSON_NAME]…" at bounding box center [1204, 309] width 395 height 578
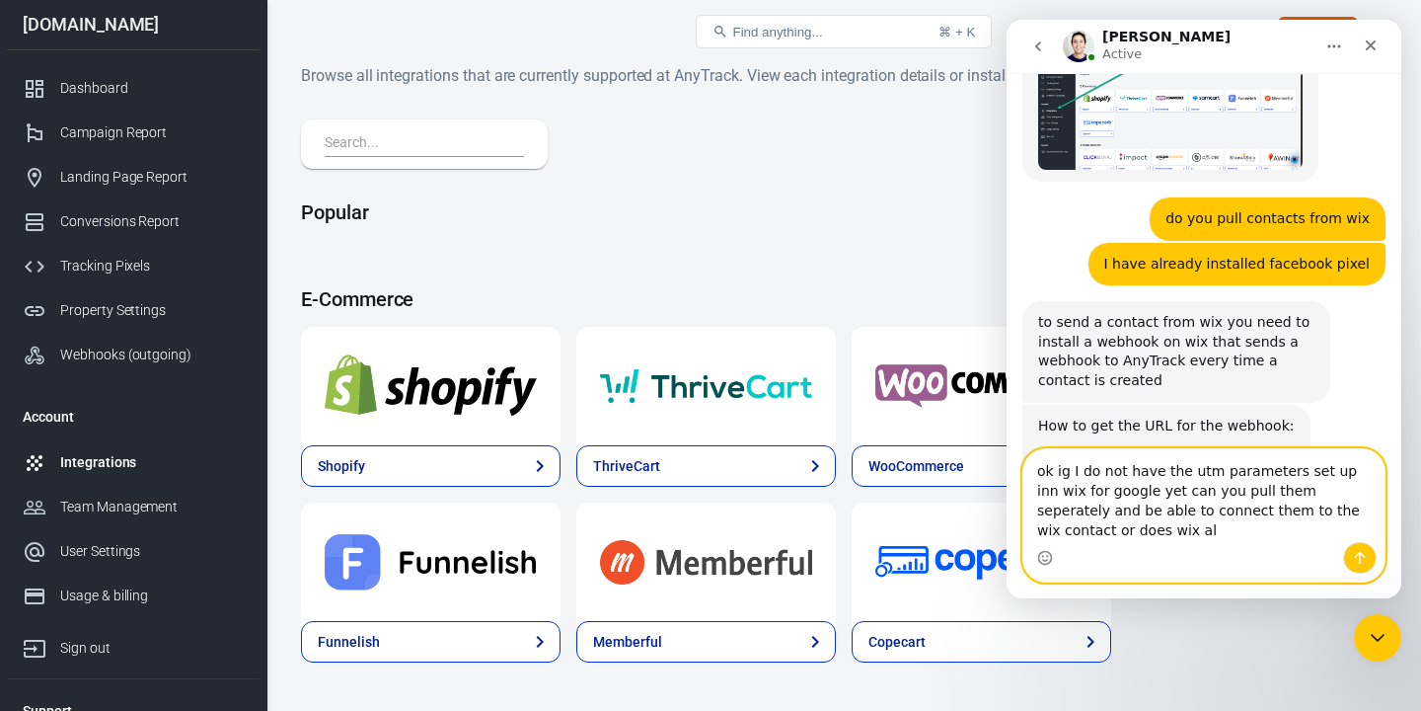
scroll to position [1140, 0]
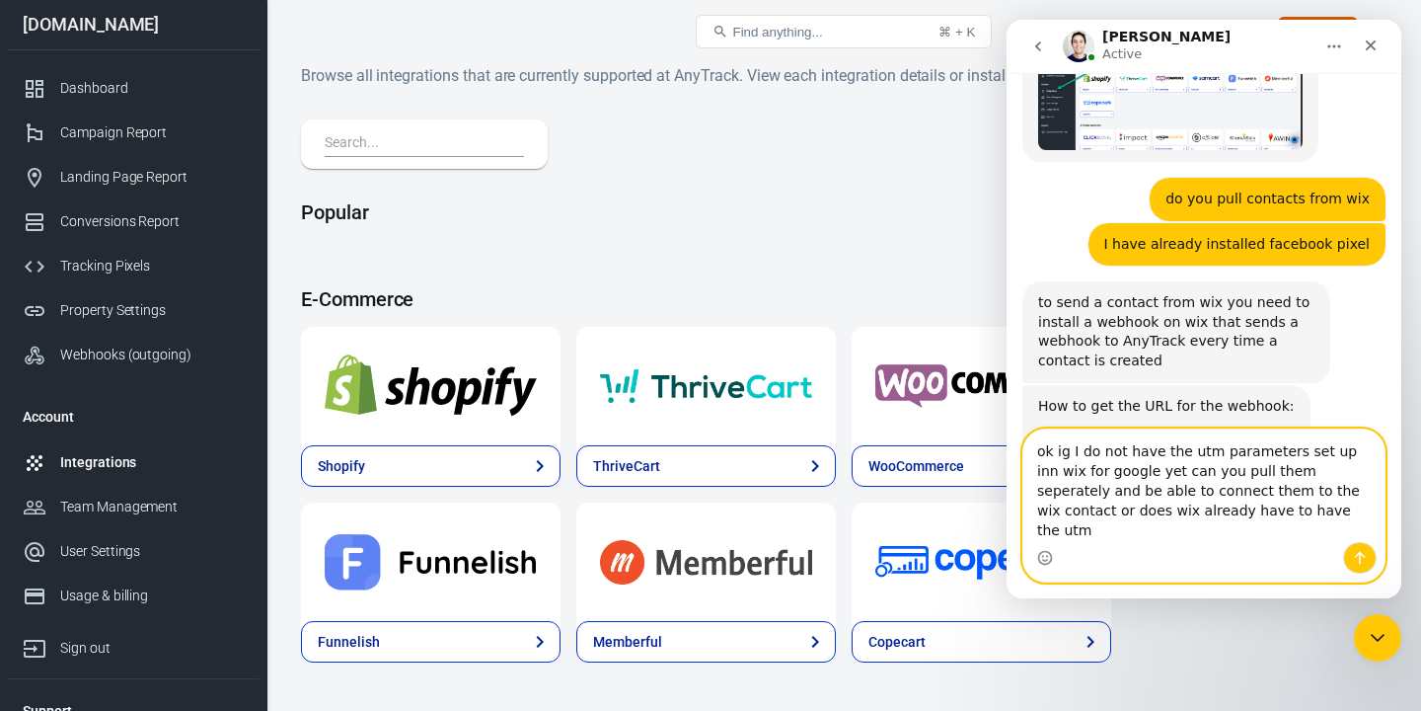
type textarea "ok ig I do not have the utm parameters set up inn wix for google yet can you pu…"
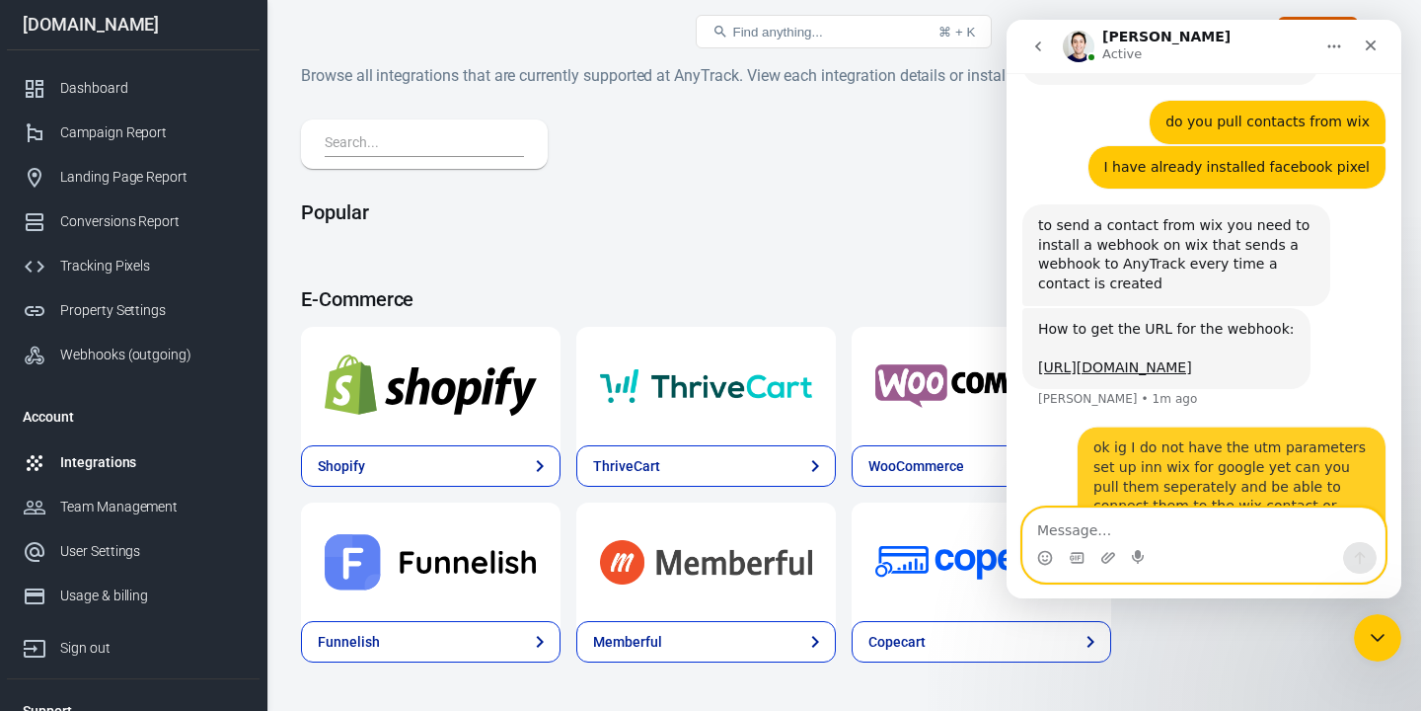
scroll to position [1217, 0]
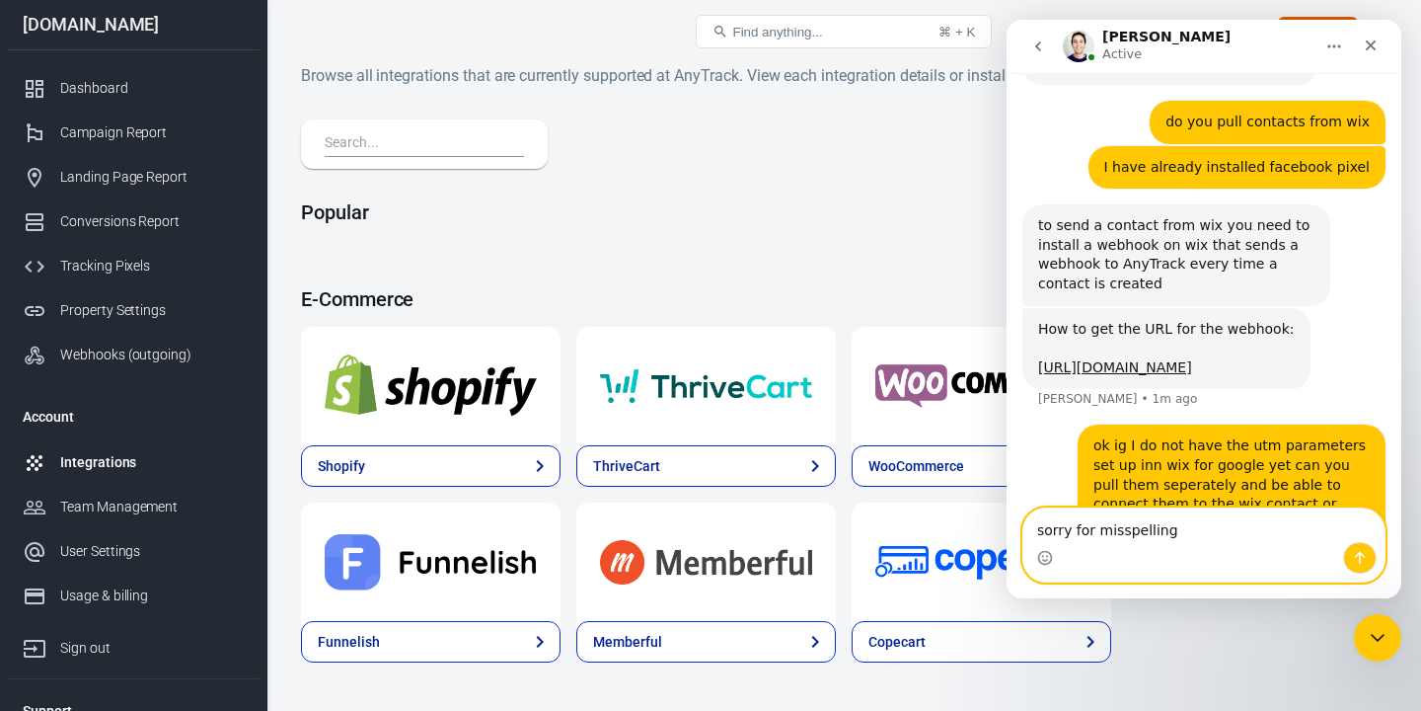
type textarea "sorry for misspellings"
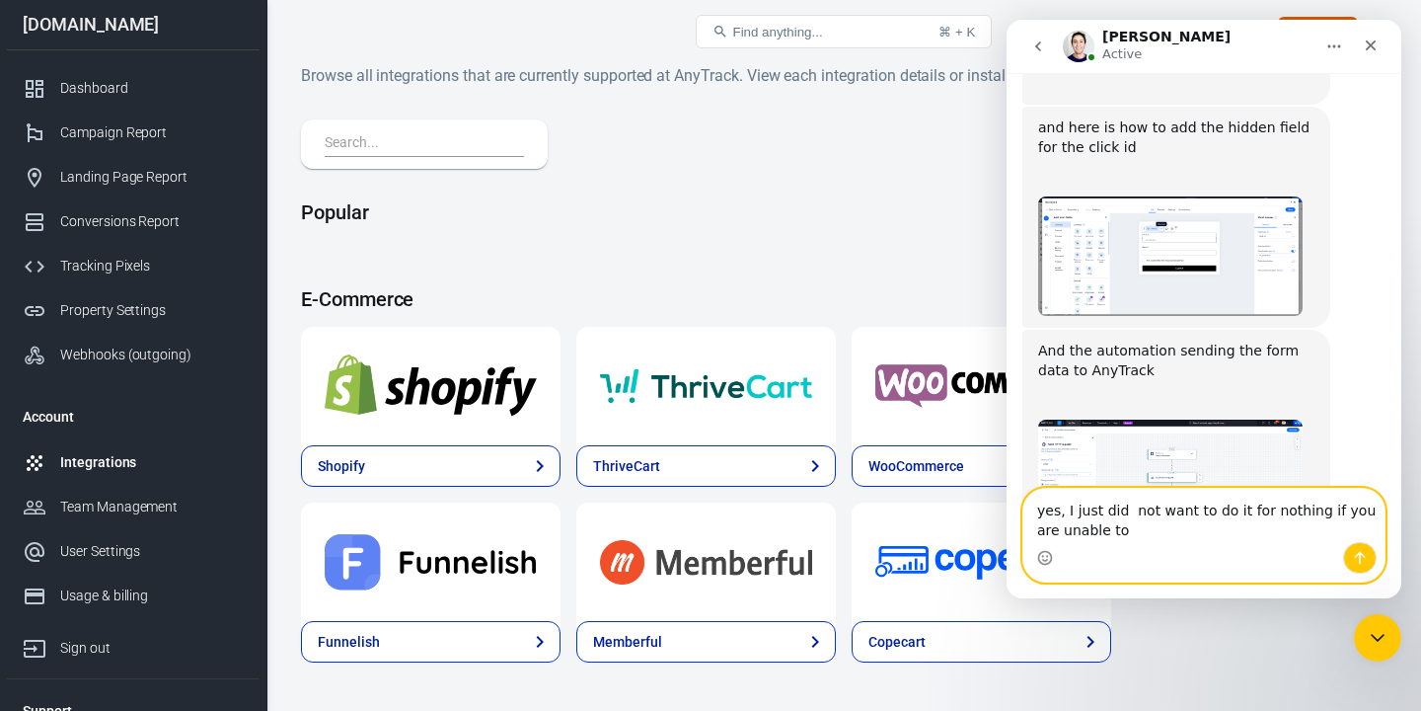
scroll to position [2103, 0]
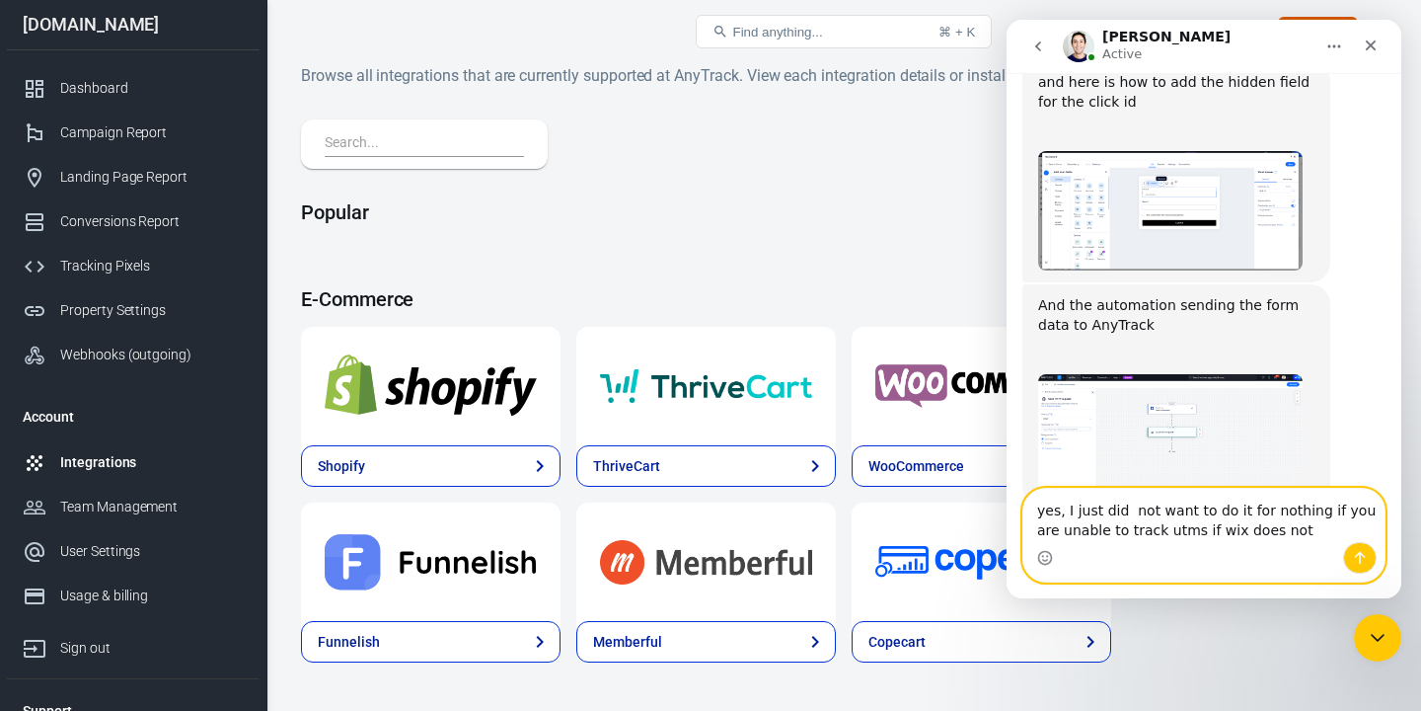
type textarea "yes, I just did not want to do it for nothing if you are unable to track utms i…"
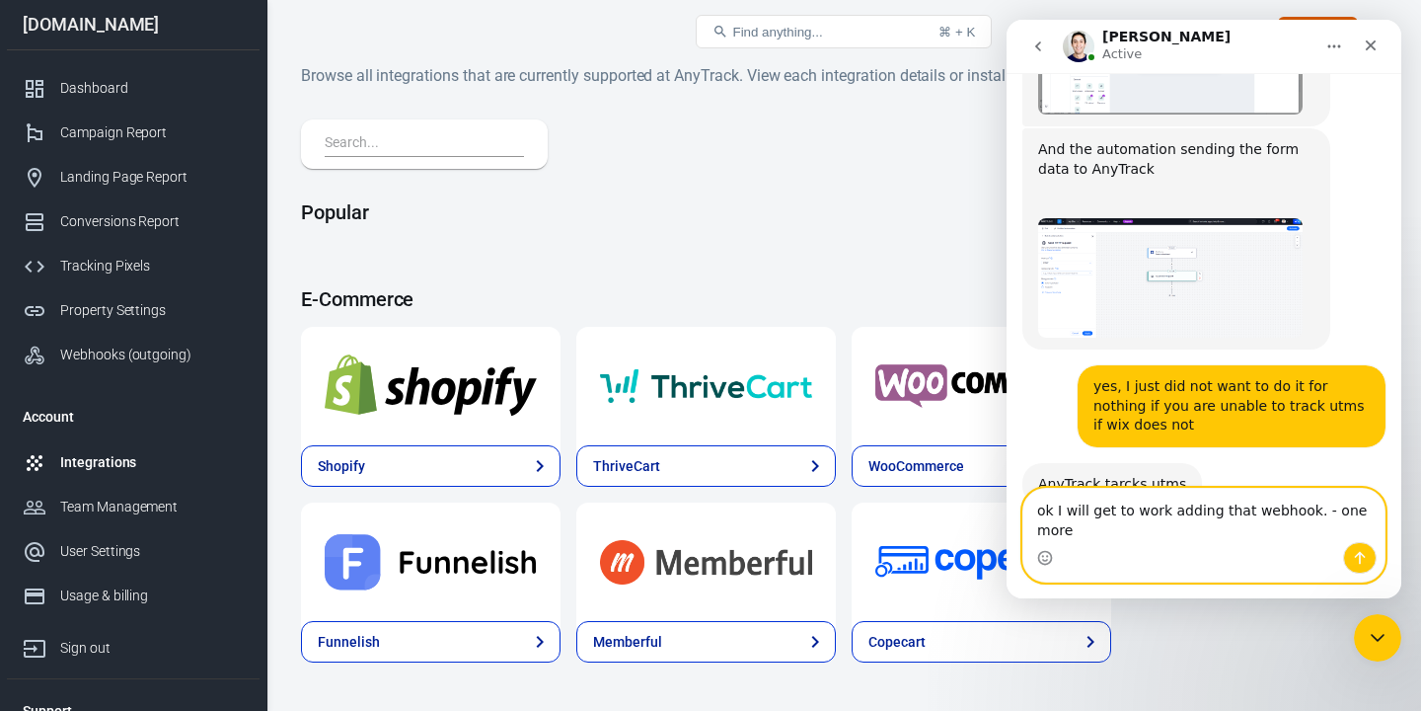
scroll to position [2239, 0]
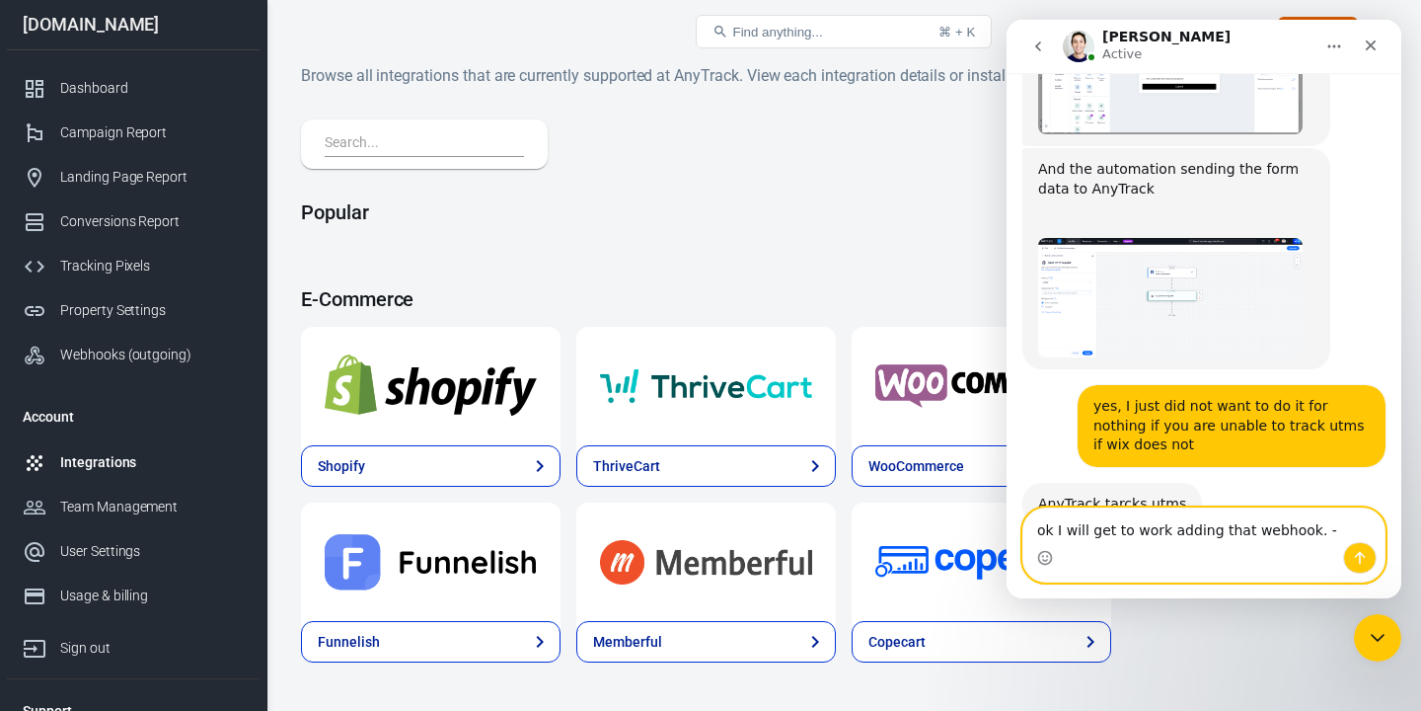
type textarea "ok I will get to work adding that webhook."
